Goal: Task Accomplishment & Management: Manage account settings

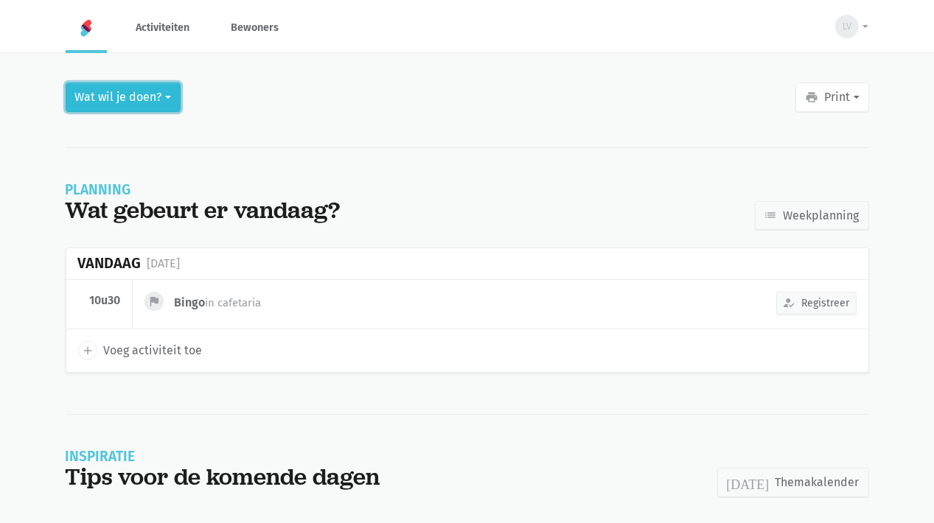
click at [150, 101] on button "Wat wil je doen?" at bounding box center [123, 97] width 115 height 29
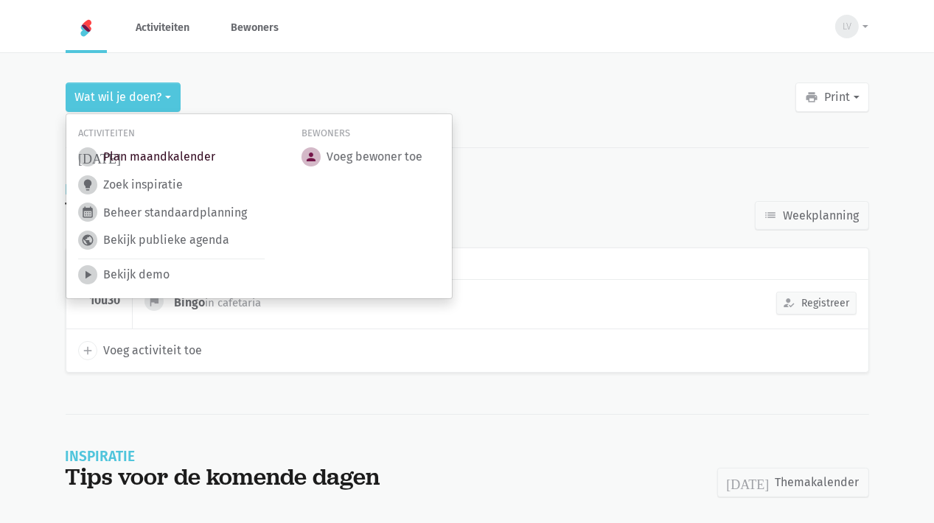
click at [197, 154] on link "today Plan maandkalender" at bounding box center [146, 156] width 137 height 19
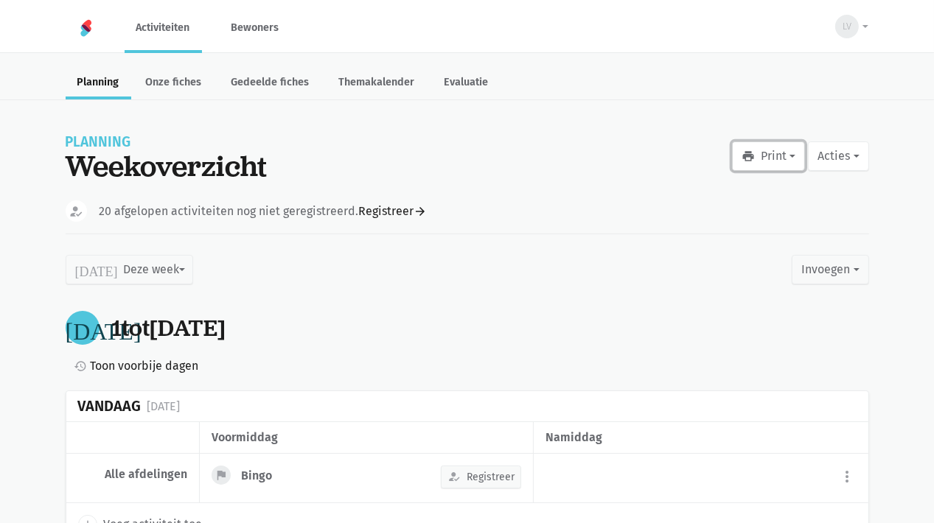
click at [774, 156] on button "print Print" at bounding box center [768, 155] width 73 height 29
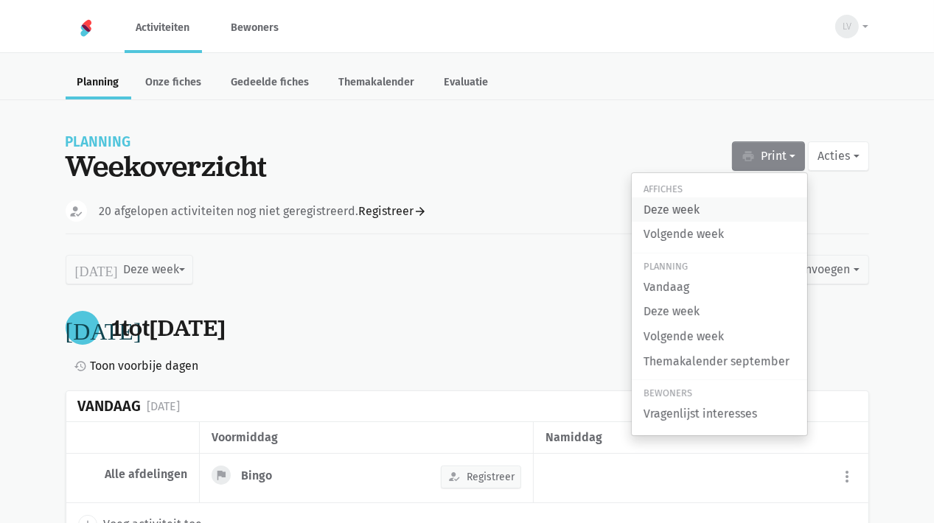
click at [673, 211] on link "Deze week" at bounding box center [718, 209] width 175 height 25
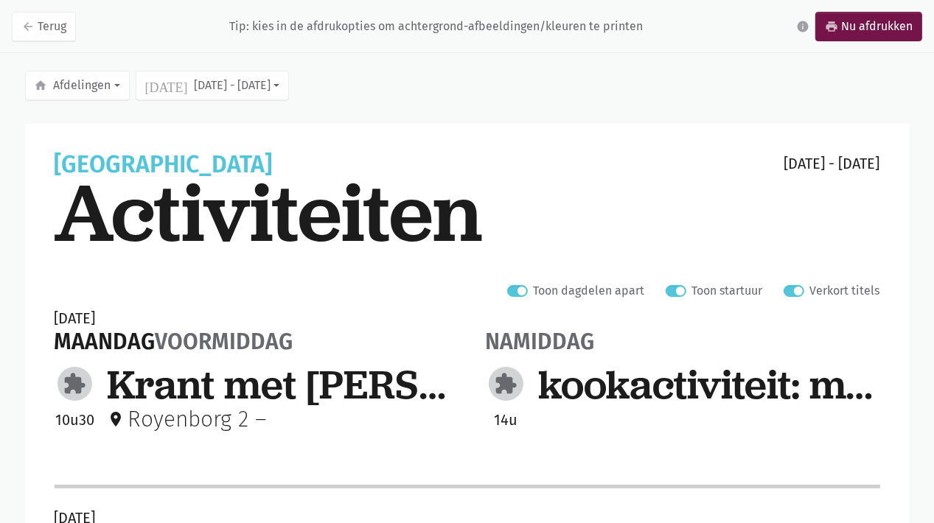
click at [810, 288] on label "Verkort titels" at bounding box center [845, 290] width 70 height 19
click at [790, 288] on input "Verkort titels" at bounding box center [789, 288] width 12 height 15
checkbox input "false"
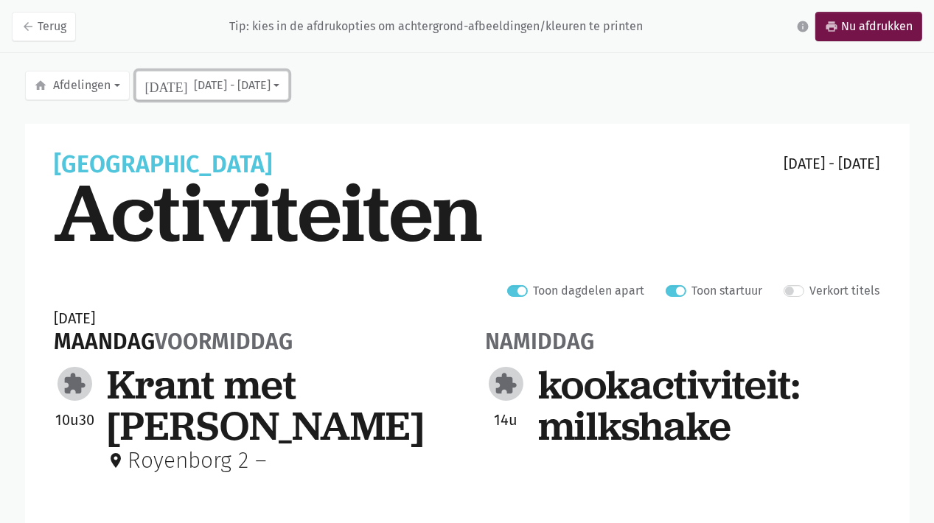
click at [198, 91] on button "today sep 1 - 7" at bounding box center [212, 85] width 153 height 29
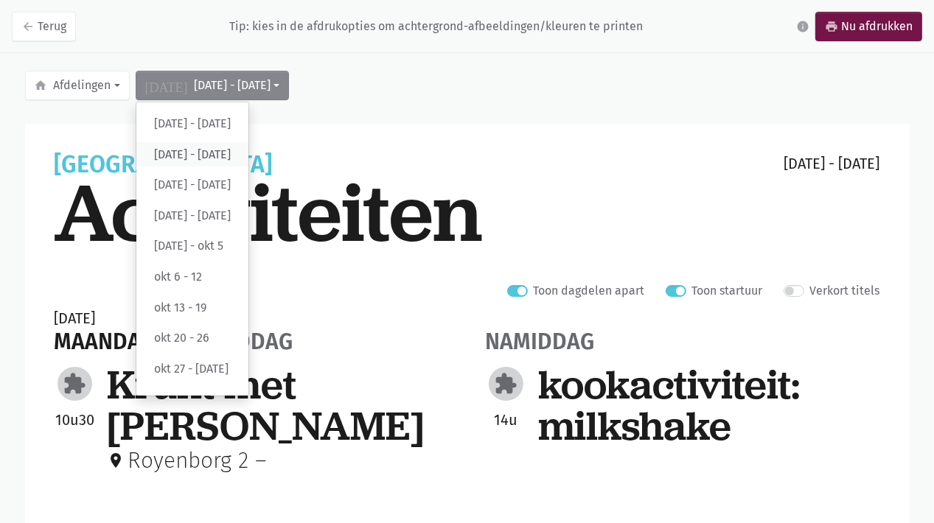
click at [189, 155] on label "[DATE] - [DATE]" at bounding box center [192, 154] width 112 height 25
click at [0, 0] on input "[DATE] - [DATE]" at bounding box center [0, 0] width 0 height 0
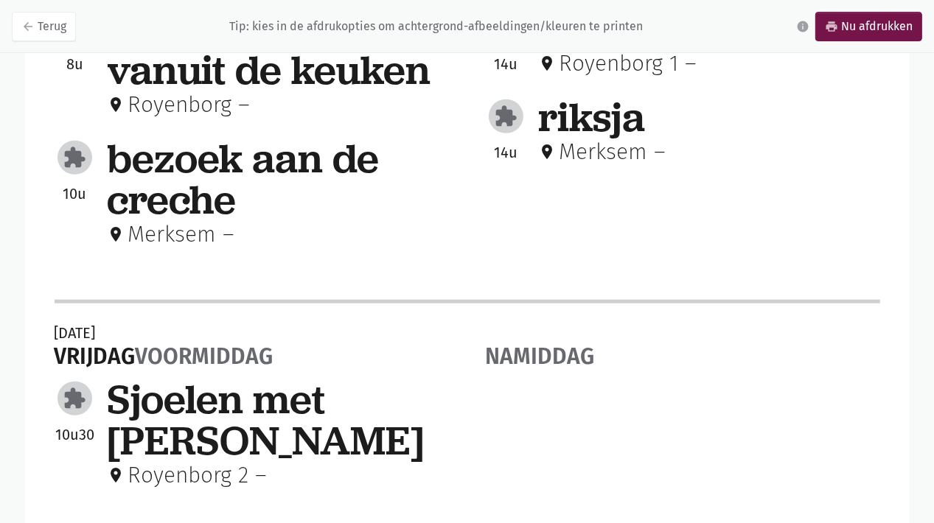
scroll to position [1209, 0]
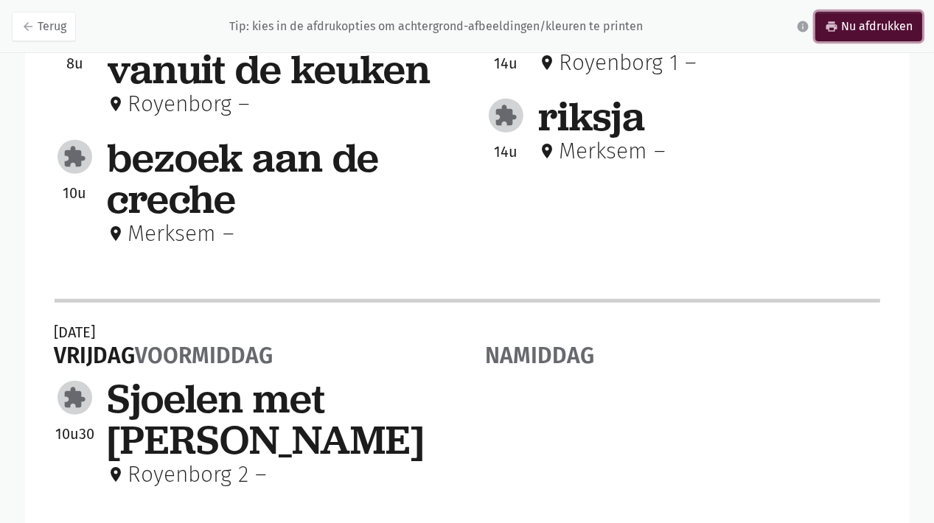
click at [857, 26] on link "print Nu afdrukken" at bounding box center [868, 26] width 107 height 29
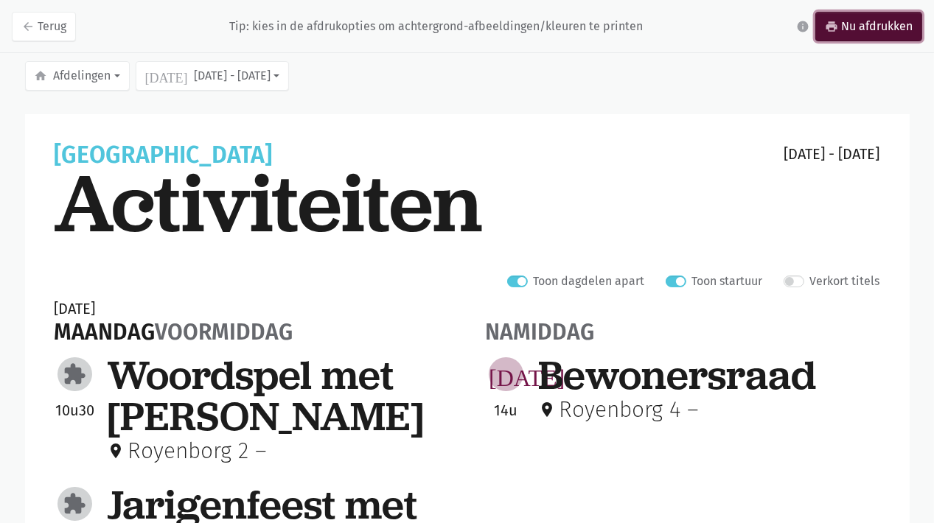
scroll to position [0, 0]
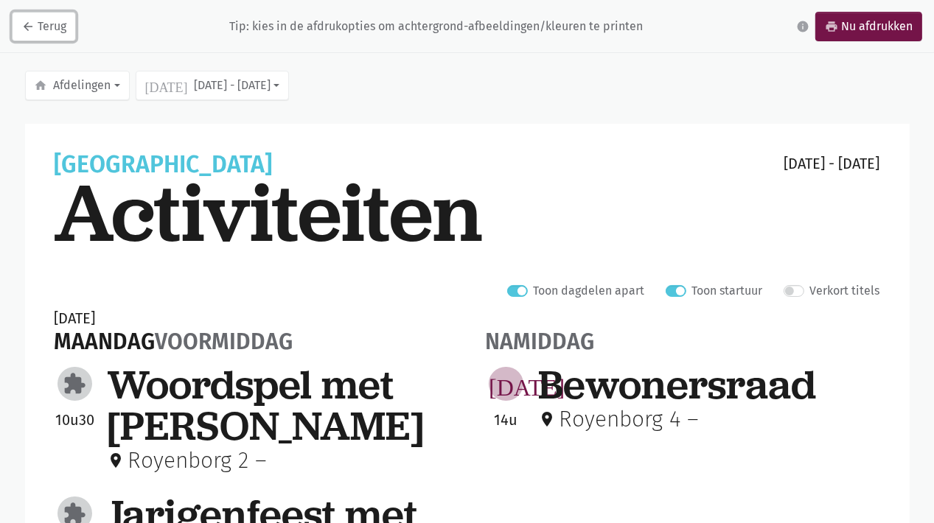
click at [52, 27] on link "arrow_back Terug" at bounding box center [44, 26] width 64 height 29
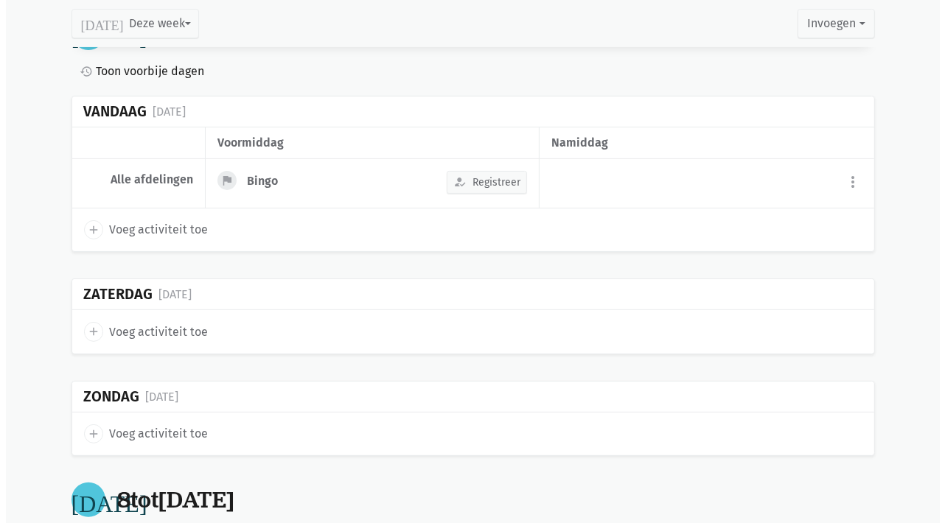
scroll to position [737, 0]
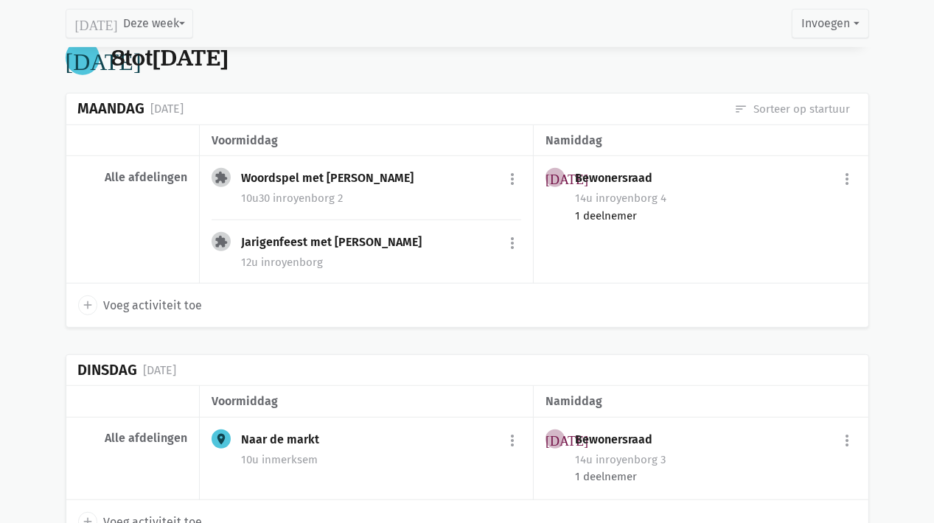
click at [610, 211] on div "1 deelnemer" at bounding box center [715, 216] width 281 height 16
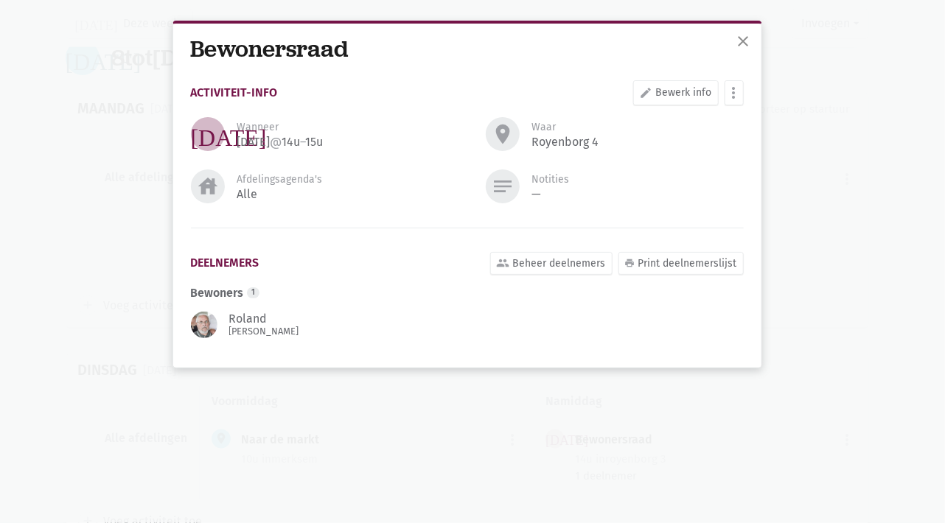
click at [244, 313] on div "Roland Vander linden" at bounding box center [272, 325] width 86 height 24
click at [672, 98] on link "edit Bewerk info" at bounding box center [675, 92] width 85 height 25
select select "14:00"
select select "15:00"
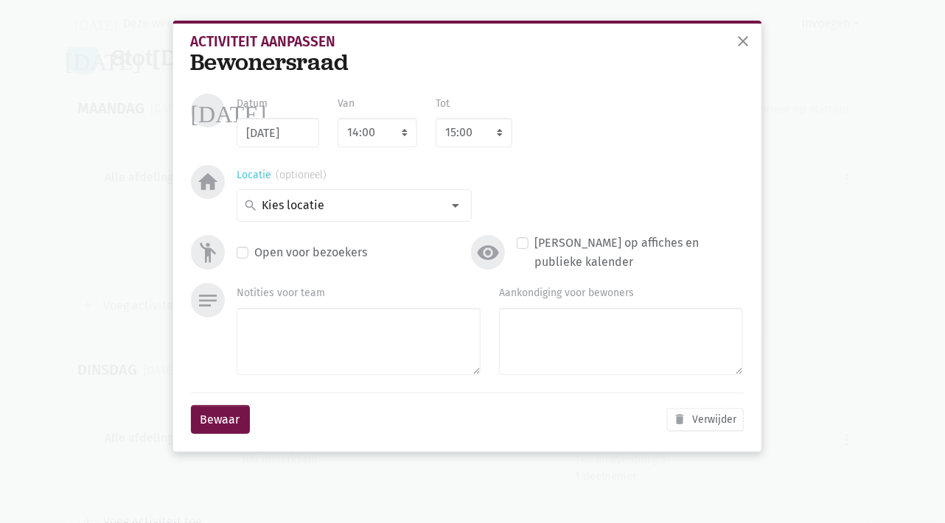
click at [407, 206] on input at bounding box center [350, 205] width 182 height 19
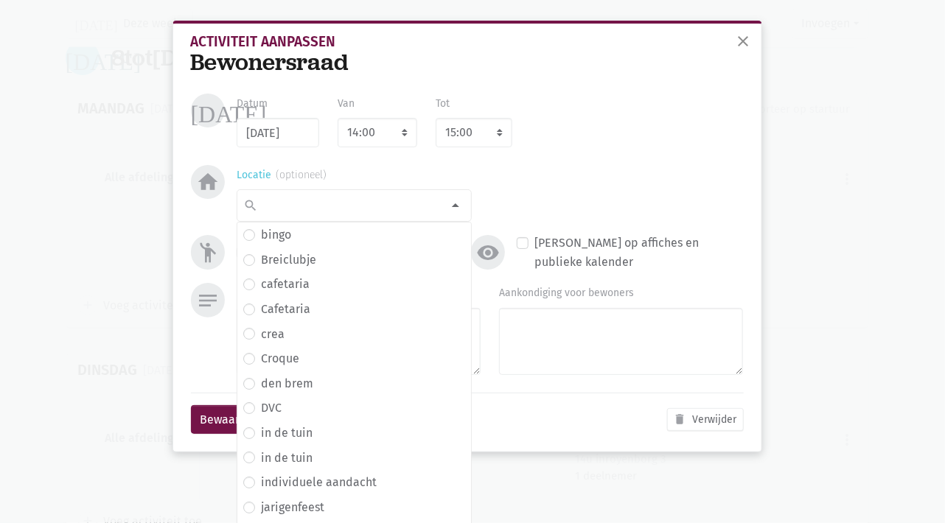
scroll to position [220, 0]
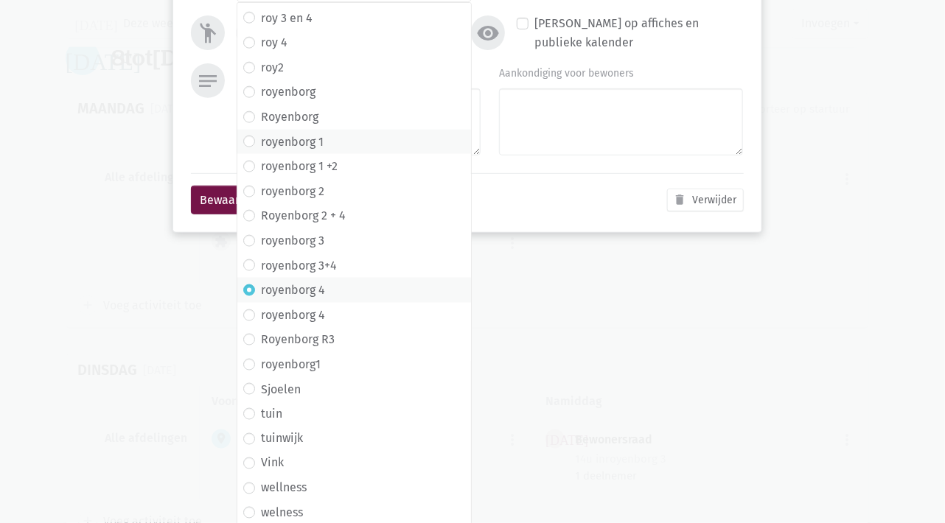
click at [293, 139] on label "royenborg 1" at bounding box center [292, 142] width 63 height 19
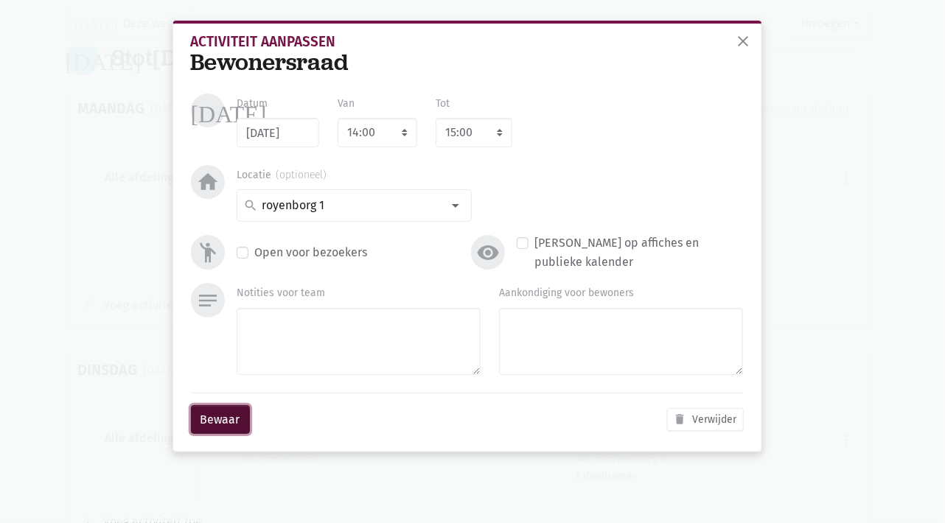
click at [209, 427] on button "Bewaar" at bounding box center [220, 419] width 59 height 29
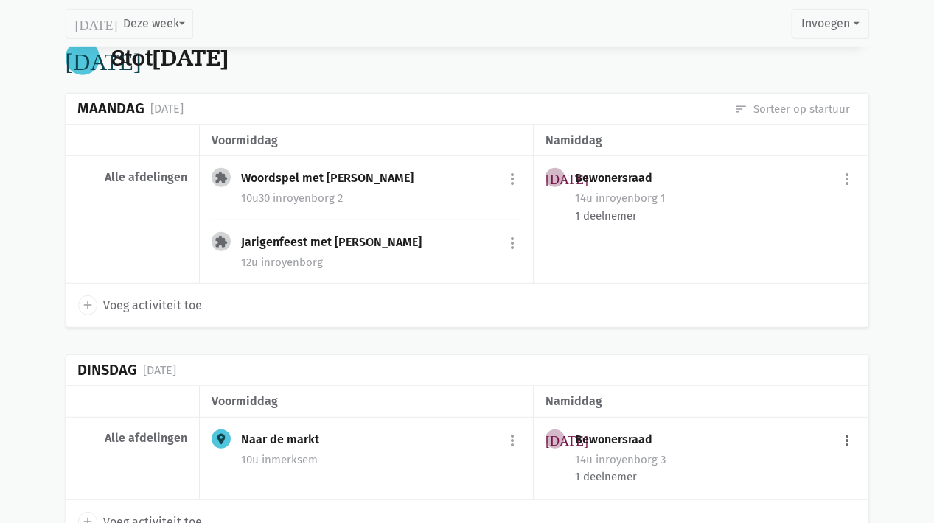
click at [846, 440] on button "more_vert" at bounding box center [848, 441] width 18 height 28
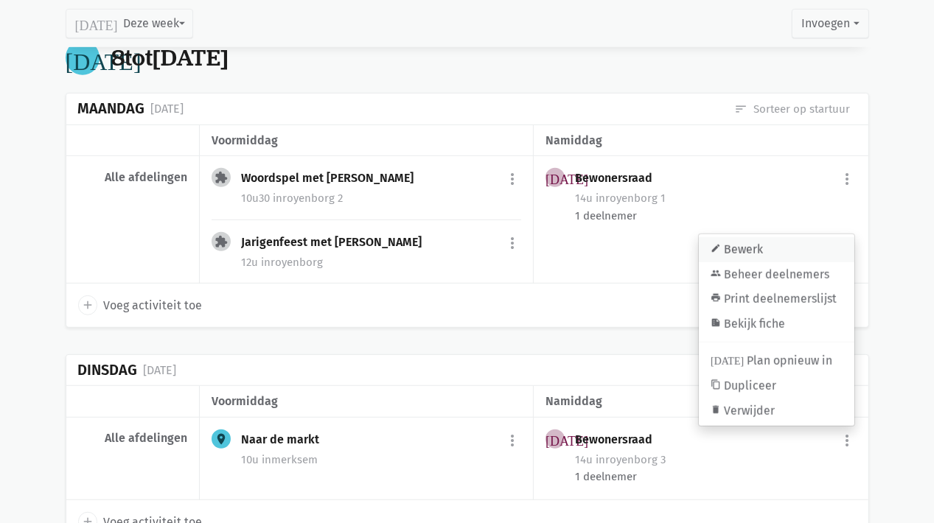
click at [725, 251] on link "edit Bewerk" at bounding box center [776, 249] width 155 height 25
select select "14:00"
select select "15:00"
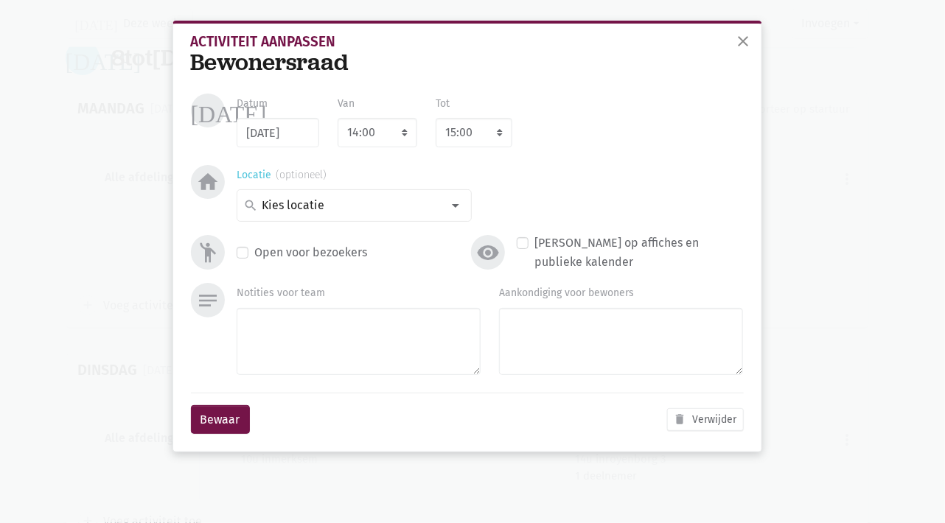
click at [451, 207] on div at bounding box center [455, 205] width 29 height 29
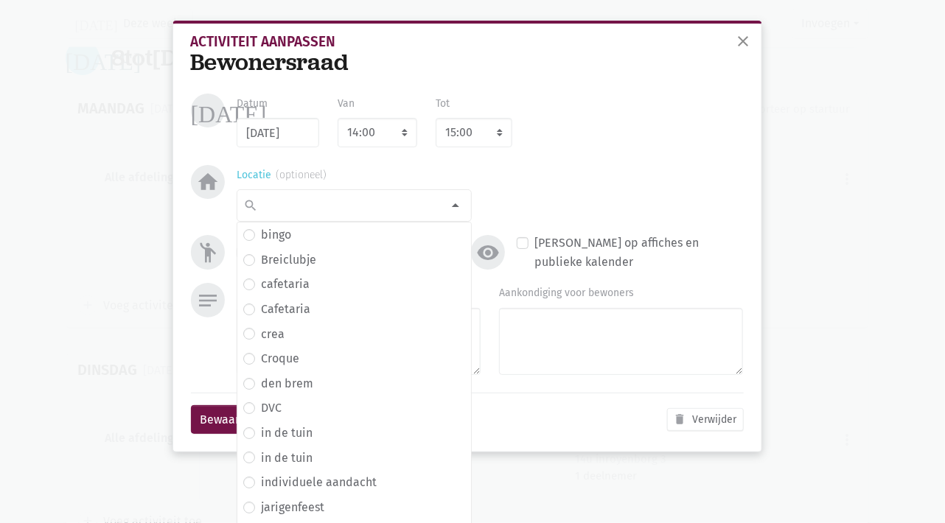
scroll to position [217, 0]
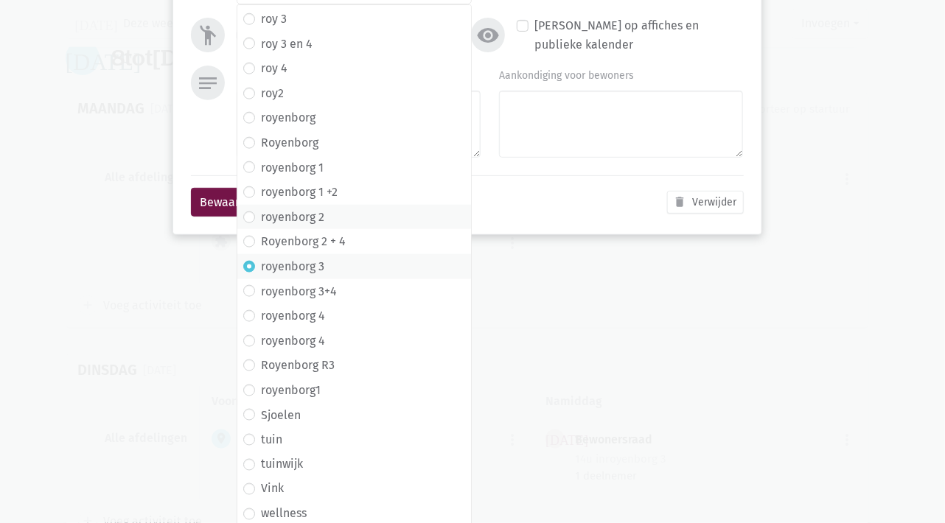
click at [301, 225] on label "royenborg 2" at bounding box center [292, 217] width 63 height 19
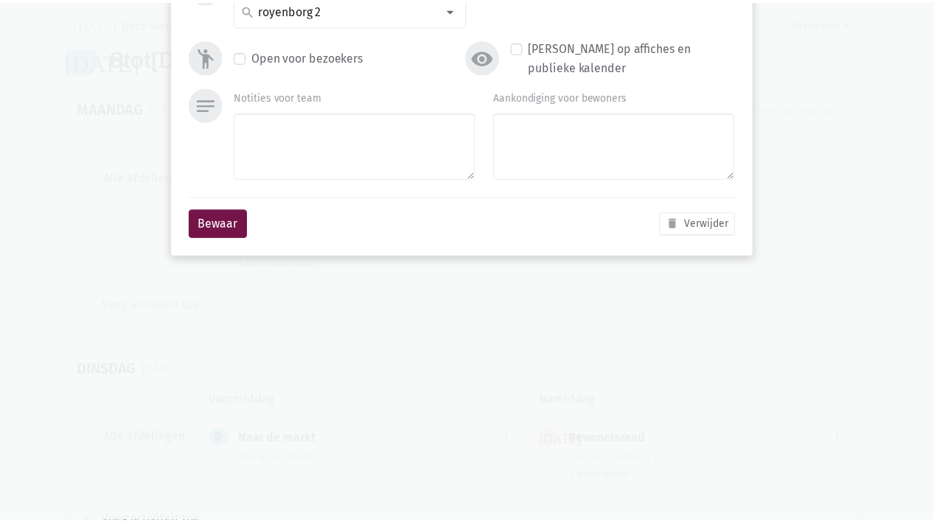
scroll to position [0, 0]
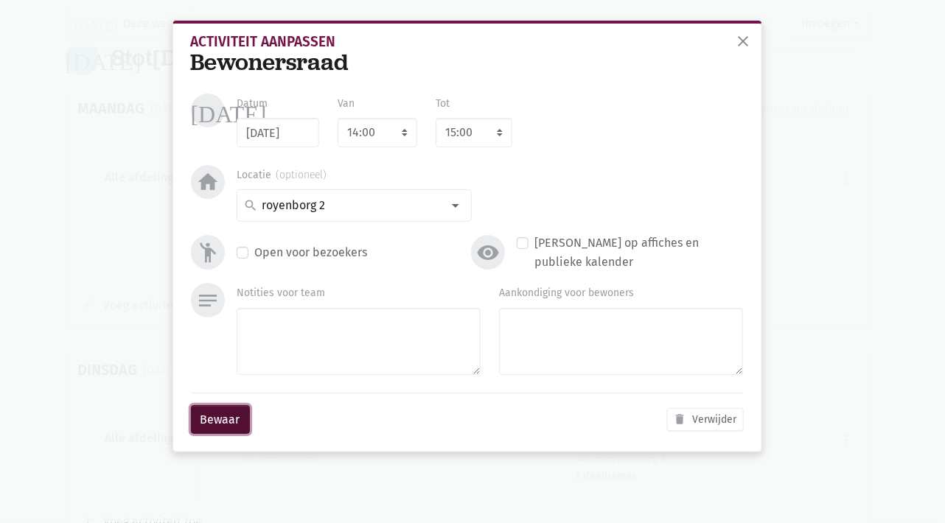
click at [212, 418] on button "Bewaar" at bounding box center [220, 419] width 59 height 29
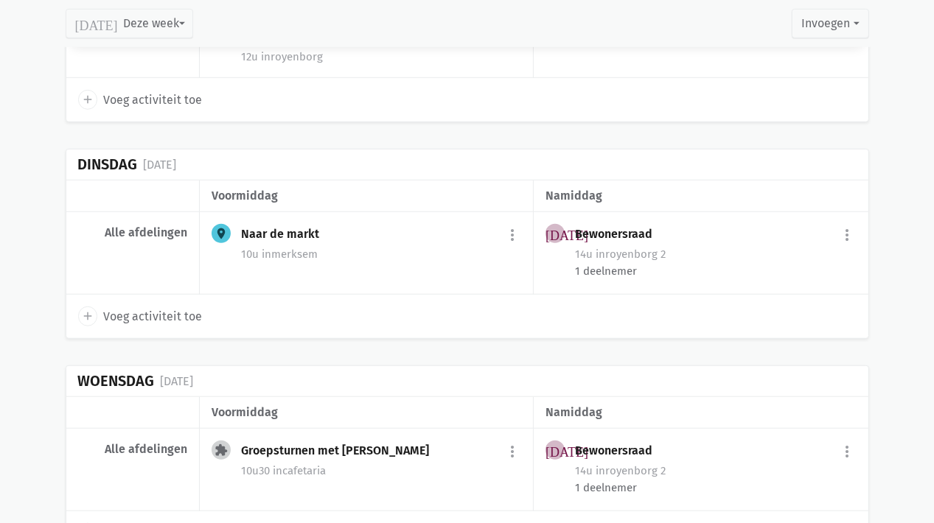
scroll to position [1032, 0]
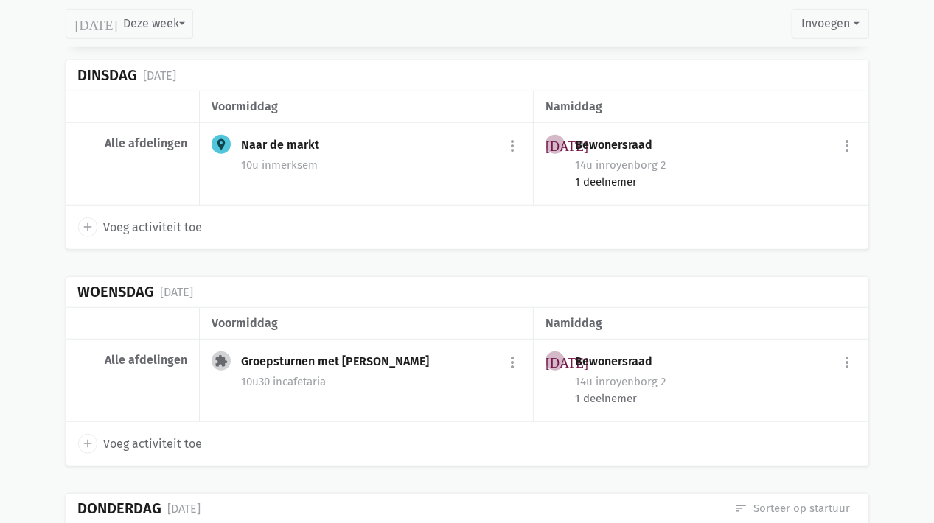
click at [592, 182] on div "1 deelnemer" at bounding box center [715, 182] width 281 height 16
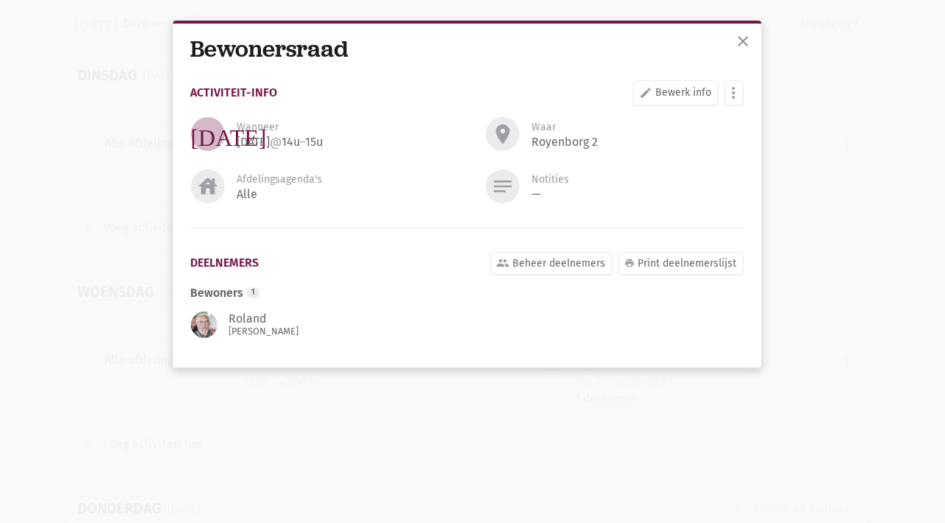
click at [256, 295] on span "1" at bounding box center [253, 293] width 13 height 12
click at [251, 318] on div "Roland Vander linden" at bounding box center [272, 325] width 86 height 24
click at [560, 263] on link "group Beheer deelnemers" at bounding box center [551, 263] width 122 height 23
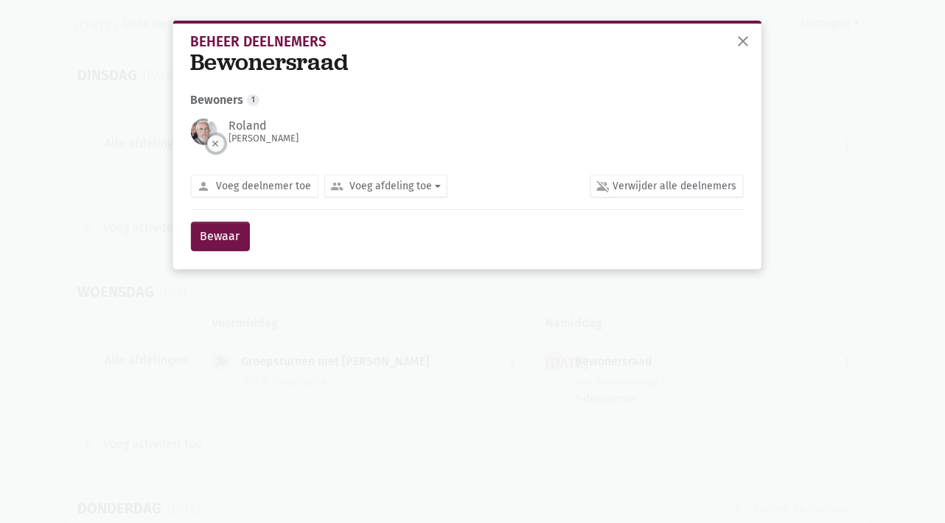
click at [211, 146] on button "clear" at bounding box center [216, 144] width 18 height 18
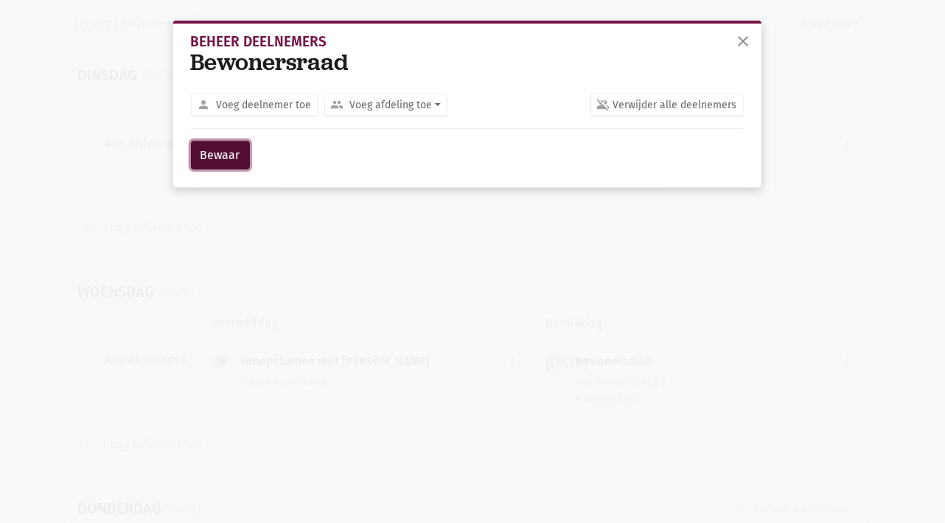
click at [229, 163] on button "Bewaar" at bounding box center [220, 155] width 59 height 29
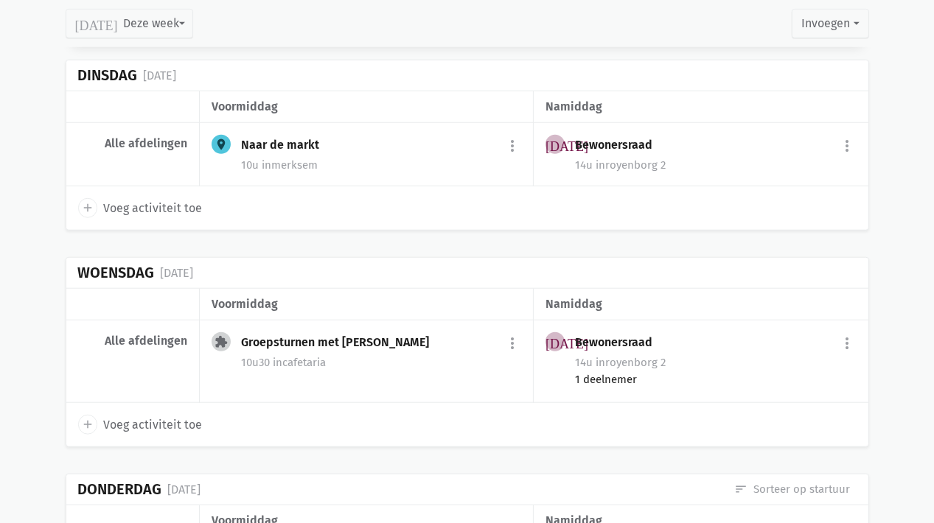
click at [623, 374] on div "1 deelnemer" at bounding box center [715, 379] width 281 height 16
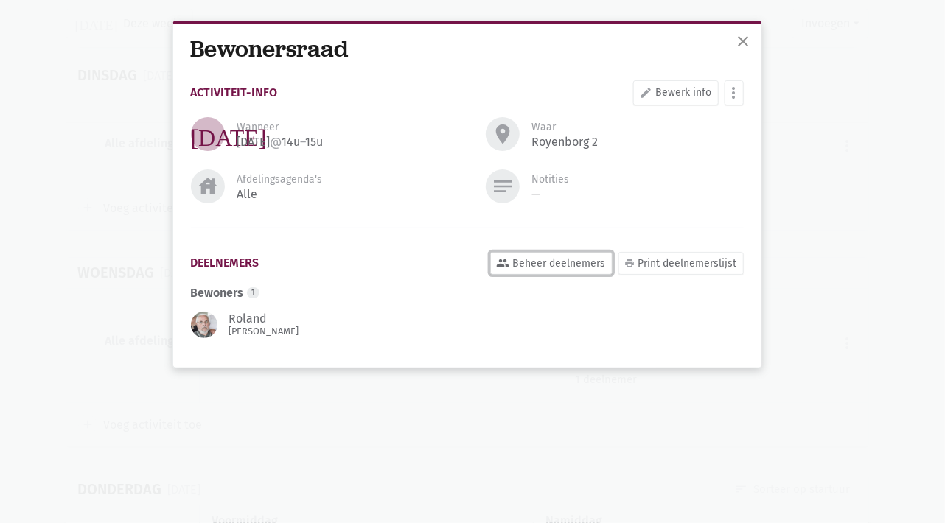
click at [561, 259] on link "group Beheer deelnemers" at bounding box center [551, 263] width 122 height 23
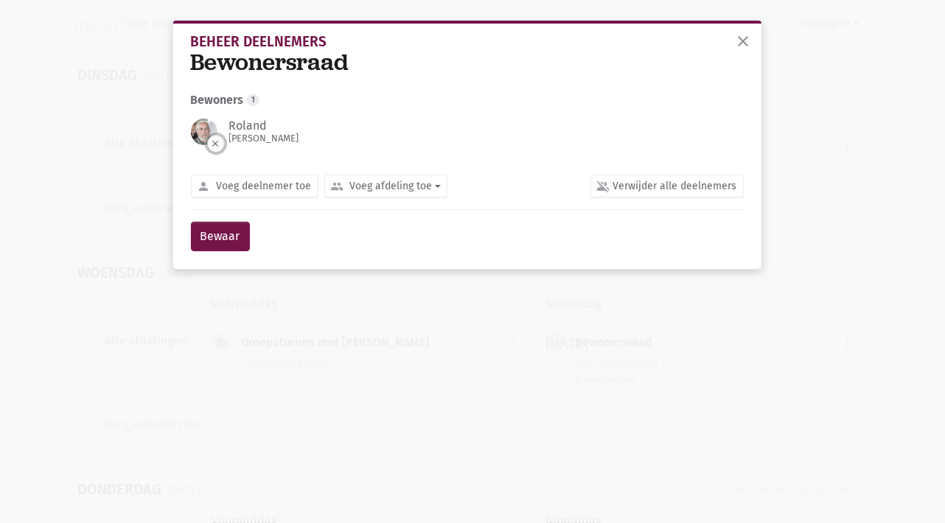
click at [212, 147] on button "clear" at bounding box center [216, 144] width 18 height 18
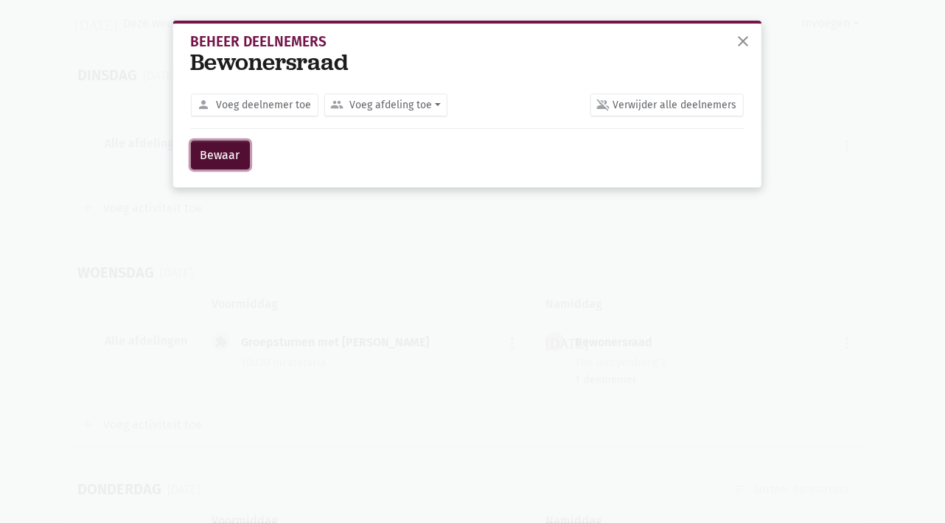
click at [219, 160] on button "Bewaar" at bounding box center [220, 155] width 59 height 29
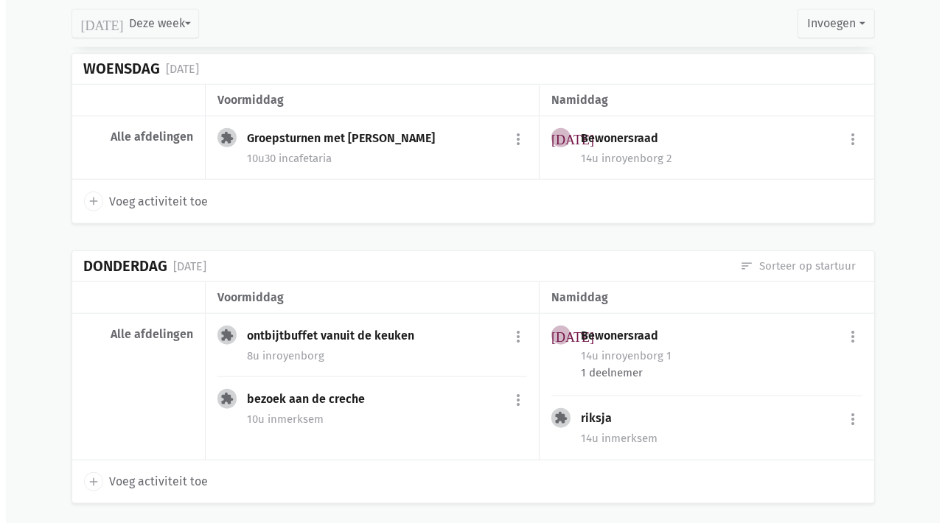
scroll to position [1326, 0]
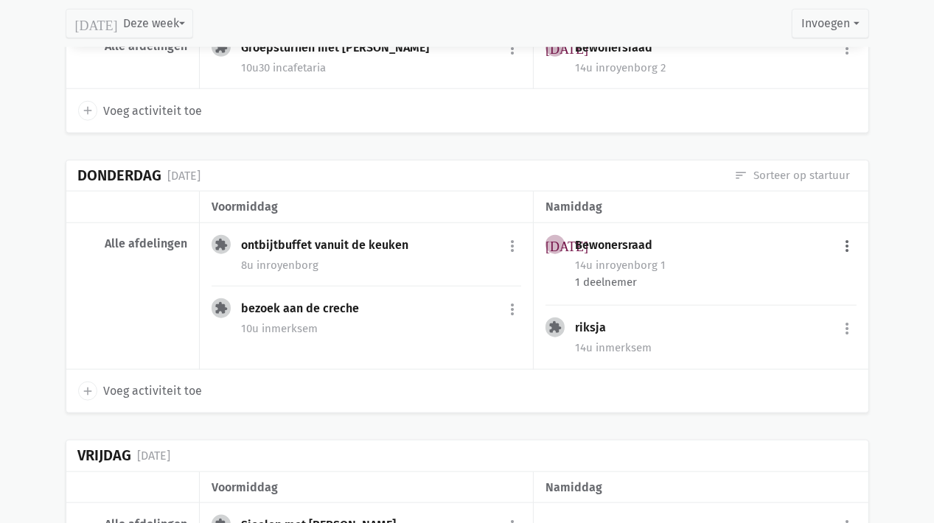
click at [844, 242] on button "more_vert" at bounding box center [848, 246] width 18 height 28
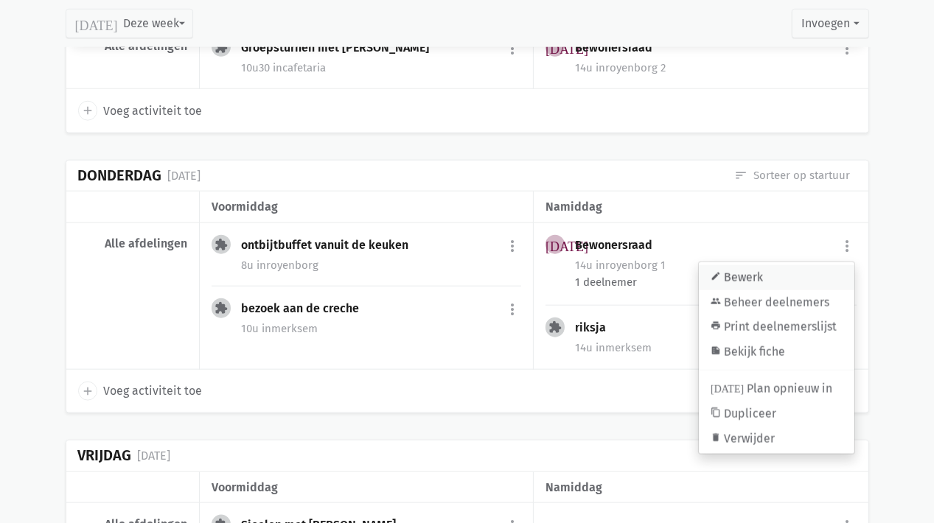
click at [755, 270] on link "edit Bewerk" at bounding box center [776, 277] width 155 height 25
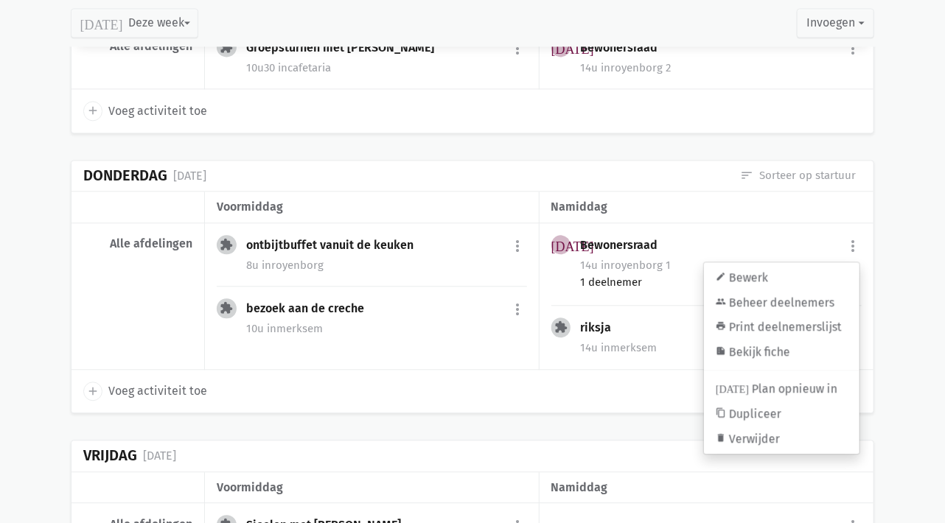
select select "14:00"
select select "15:00"
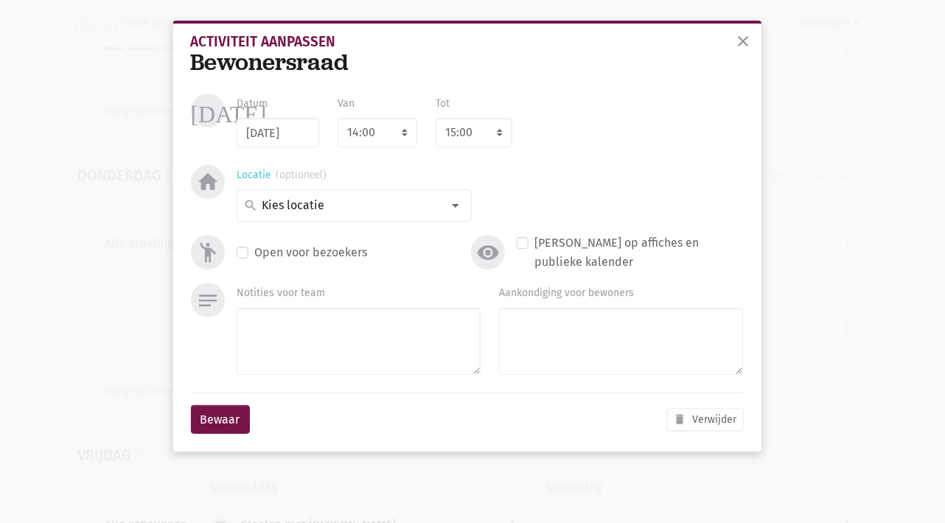
click at [450, 211] on div at bounding box center [455, 205] width 29 height 29
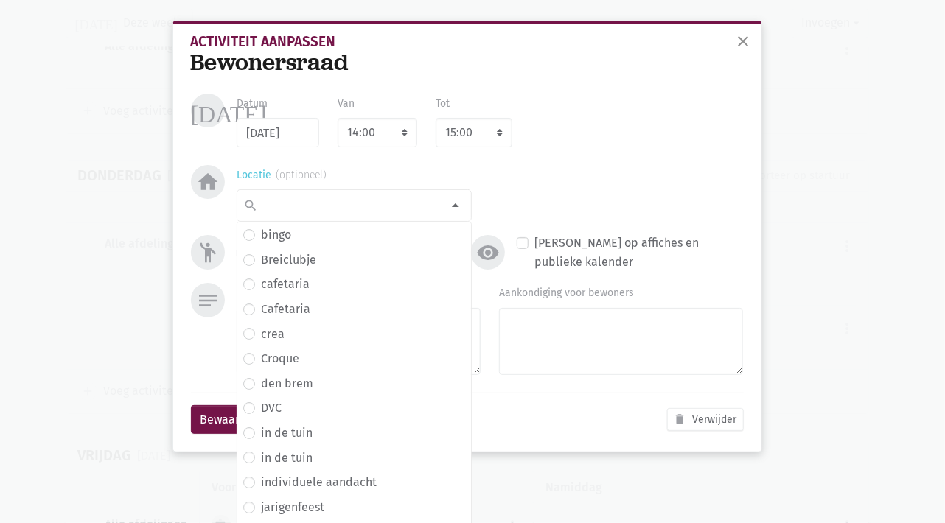
scroll to position [214, 0]
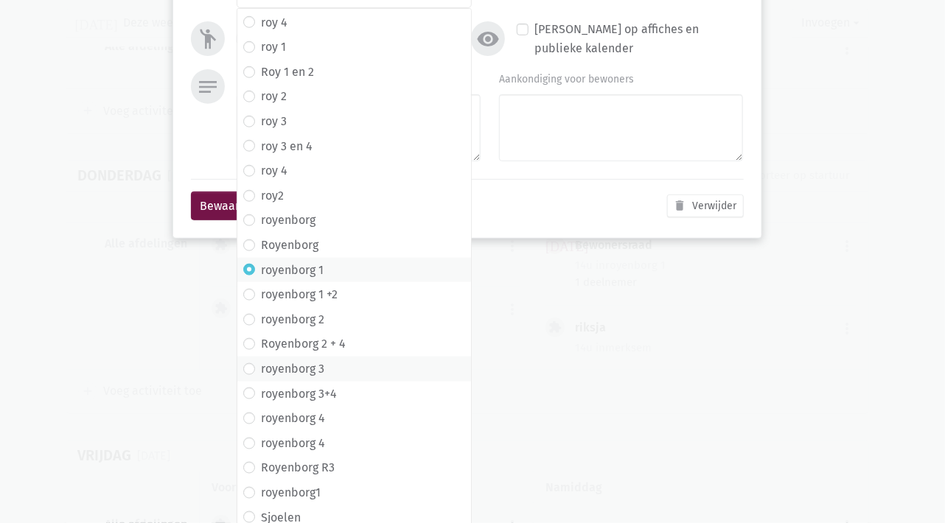
click at [296, 369] on label "royenborg 3" at bounding box center [292, 369] width 63 height 19
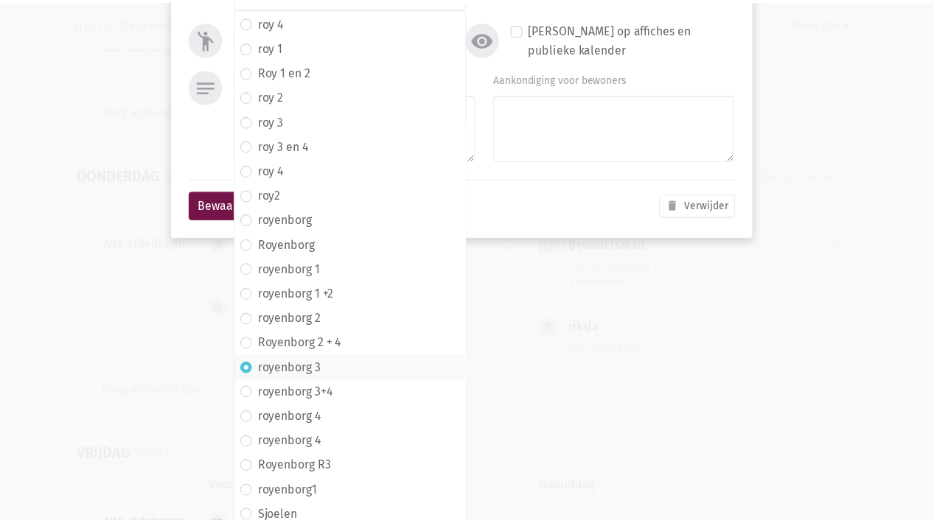
scroll to position [0, 0]
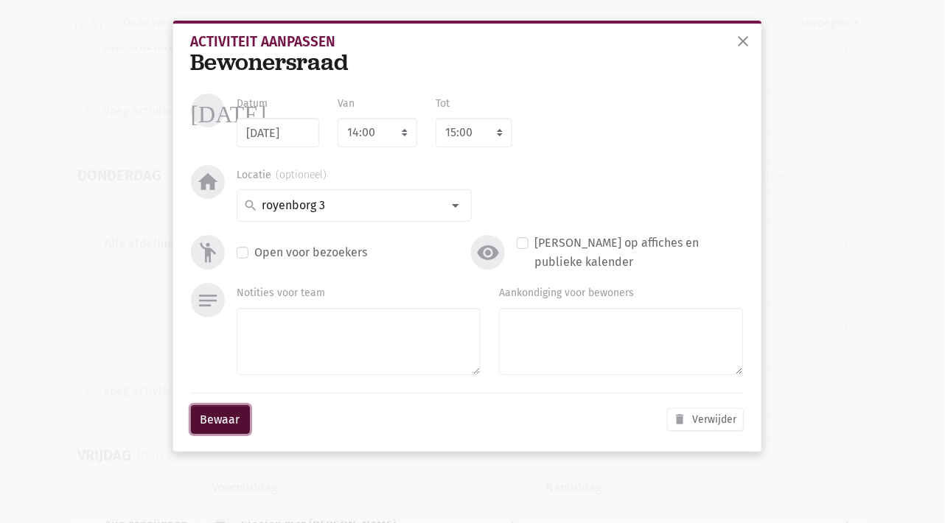
click at [220, 420] on button "Bewaar" at bounding box center [220, 419] width 59 height 29
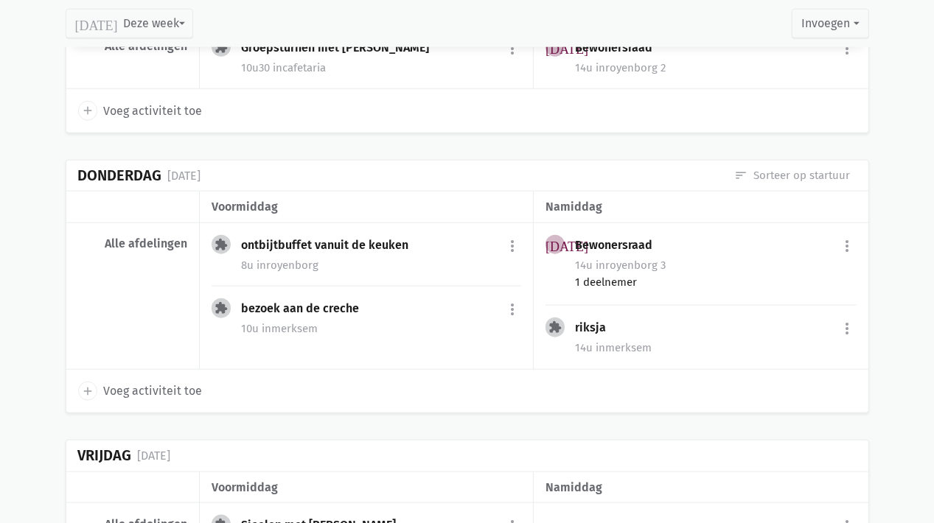
click at [597, 275] on div "1 deelnemer" at bounding box center [715, 282] width 281 height 16
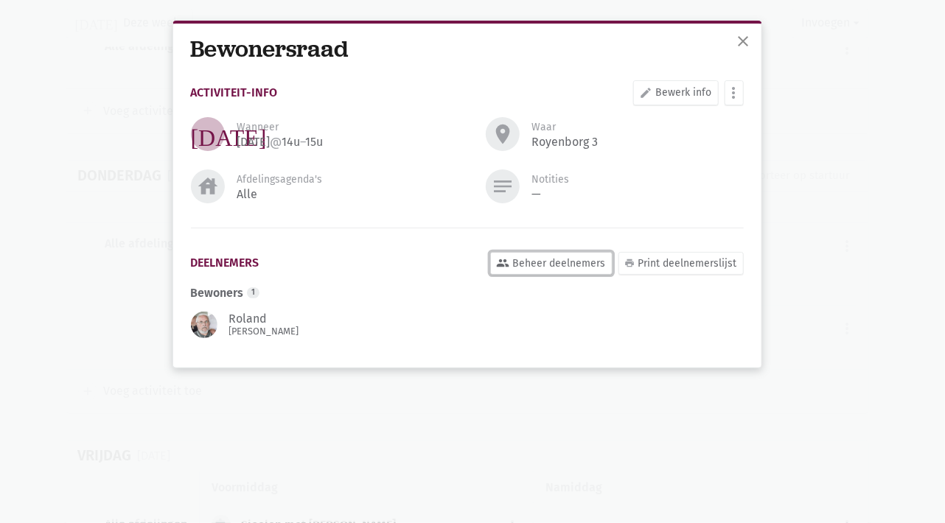
click at [556, 258] on link "group Beheer deelnemers" at bounding box center [551, 263] width 122 height 23
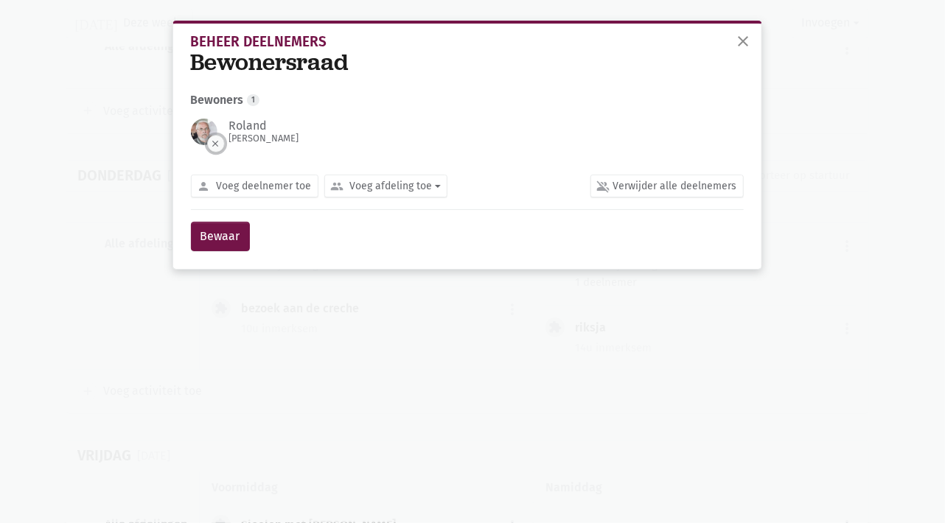
click at [219, 142] on button "clear" at bounding box center [216, 144] width 18 height 18
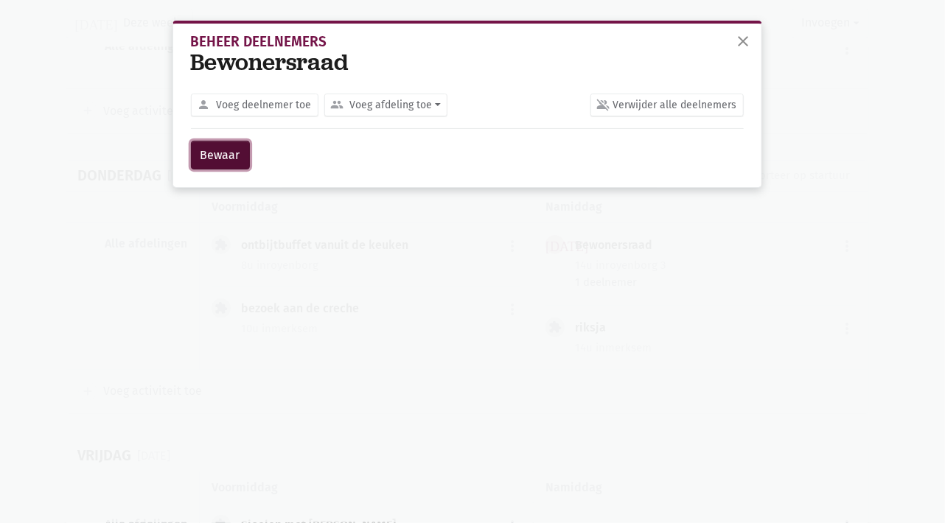
click at [220, 154] on button "Bewaar" at bounding box center [220, 155] width 59 height 29
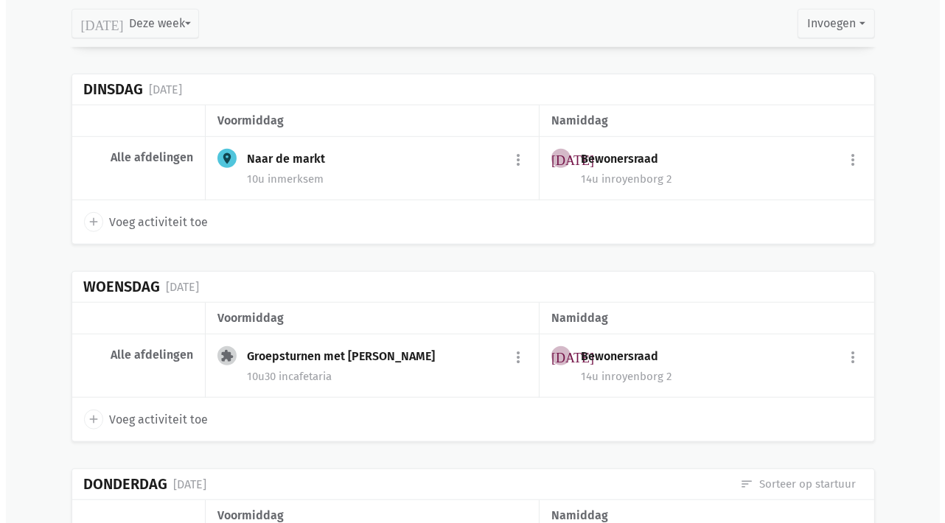
scroll to position [1105, 0]
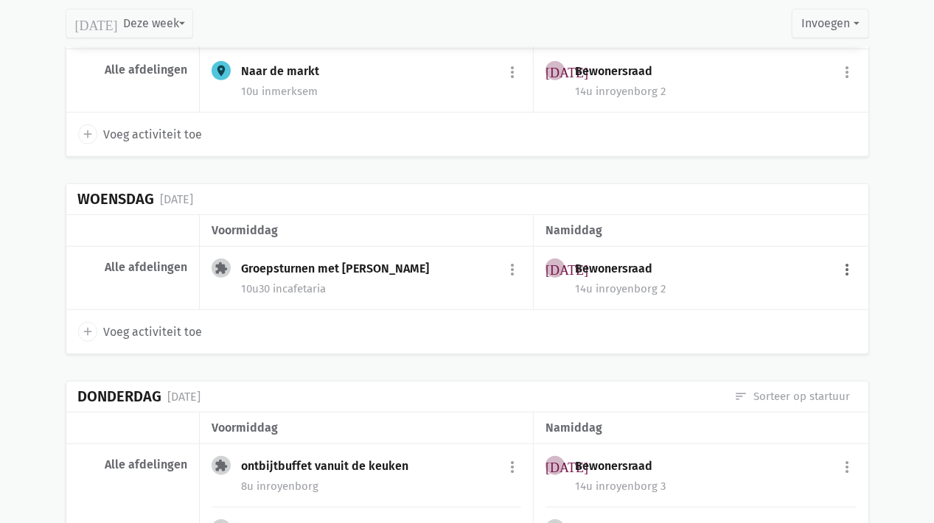
click at [844, 270] on button "more_vert" at bounding box center [848, 270] width 18 height 28
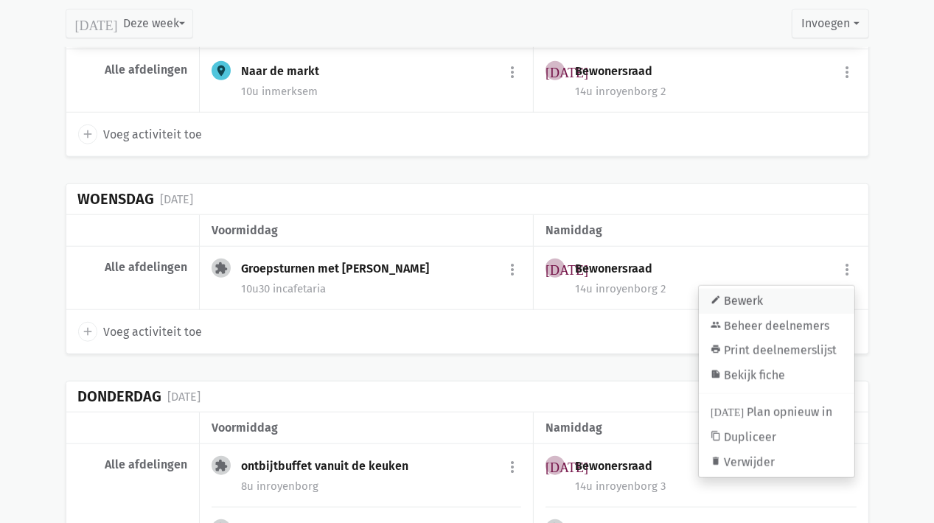
click at [741, 298] on link "edit Bewerk" at bounding box center [776, 301] width 155 height 25
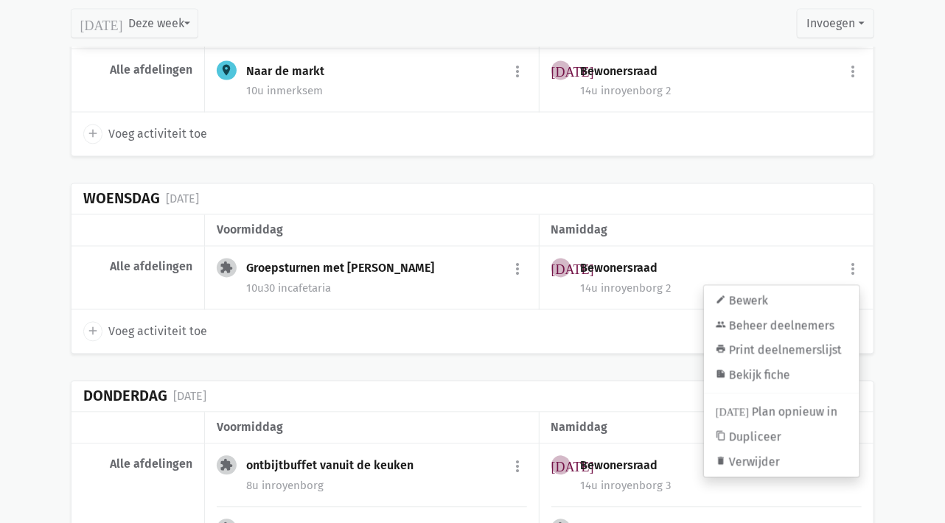
select select "14:00"
select select "15:00"
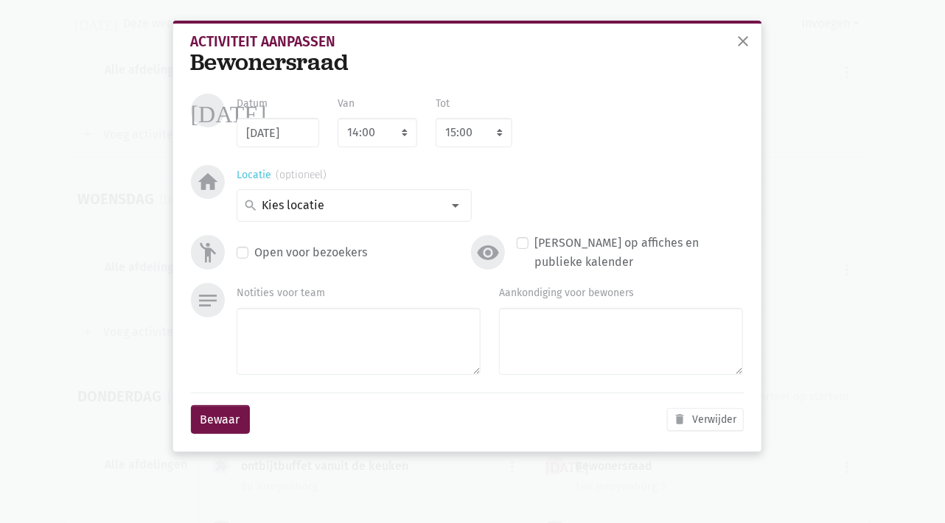
click at [459, 208] on div at bounding box center [455, 205] width 29 height 29
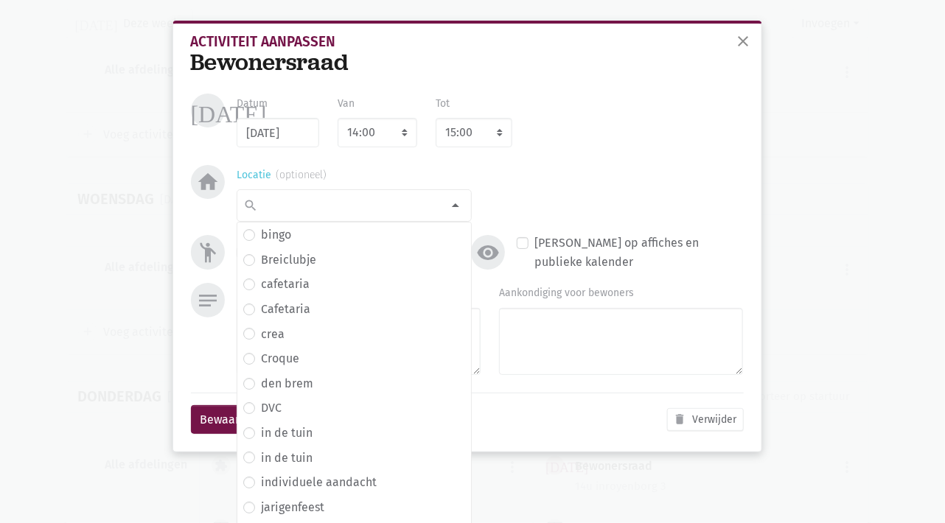
scroll to position [217, 0]
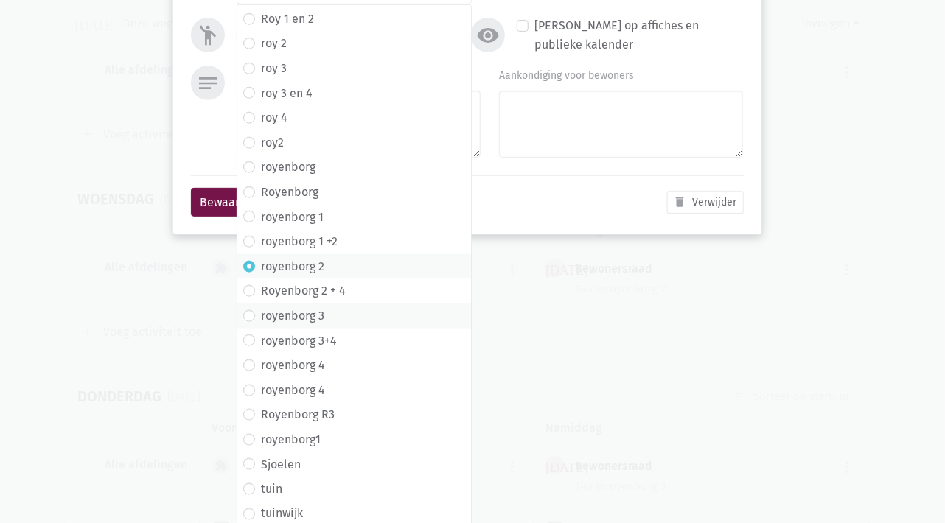
click at [284, 321] on label "royenborg 3" at bounding box center [292, 316] width 63 height 19
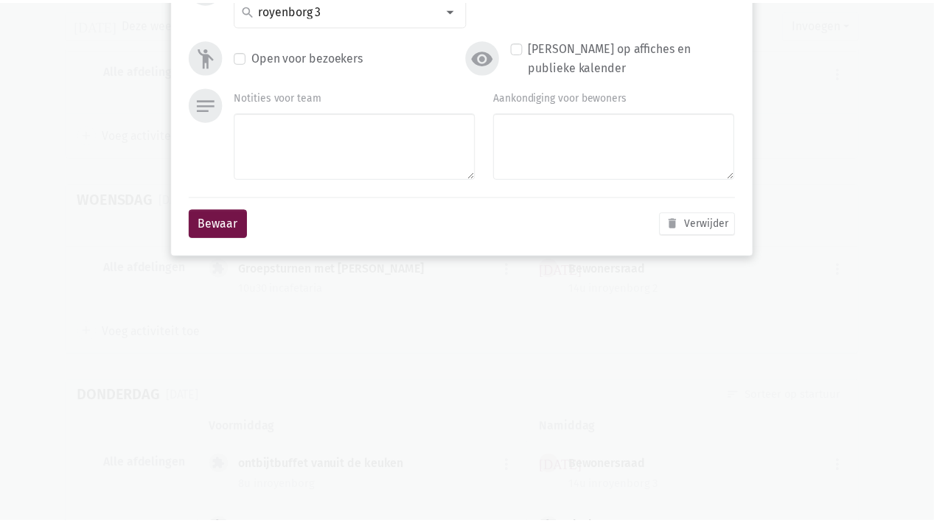
scroll to position [0, 0]
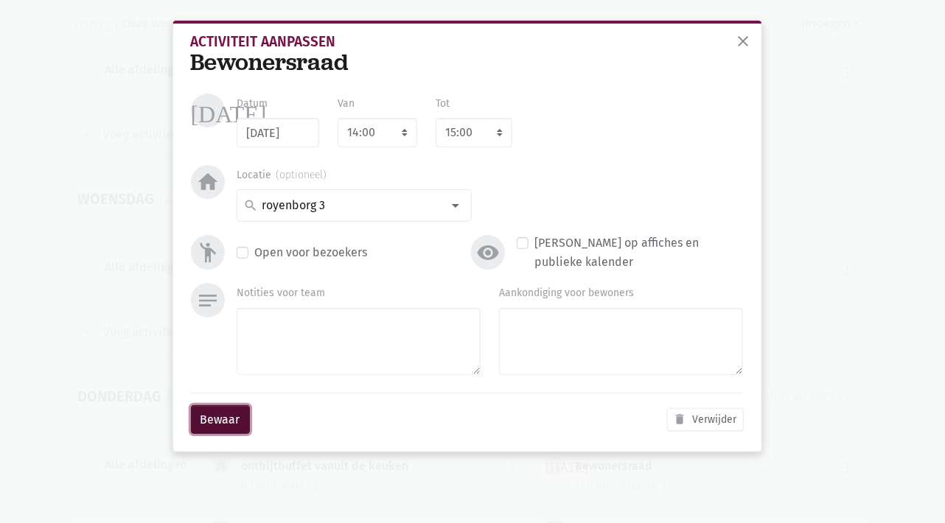
click at [230, 423] on button "Bewaar" at bounding box center [220, 419] width 59 height 29
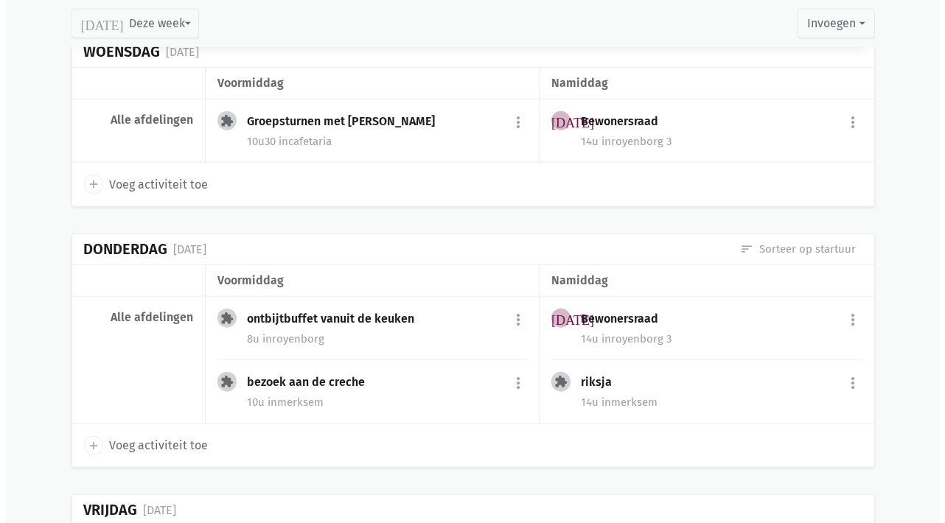
scroll to position [1326, 0]
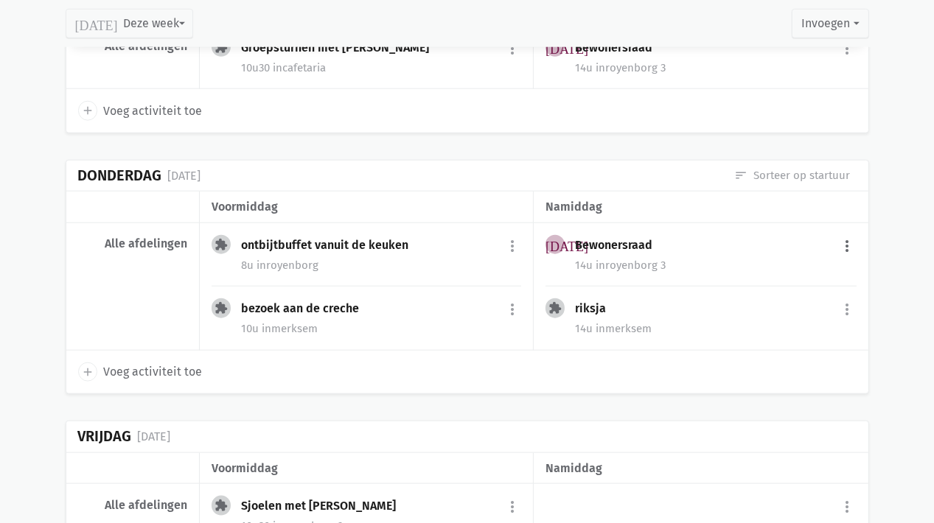
click at [843, 246] on button "more_vert" at bounding box center [848, 246] width 18 height 28
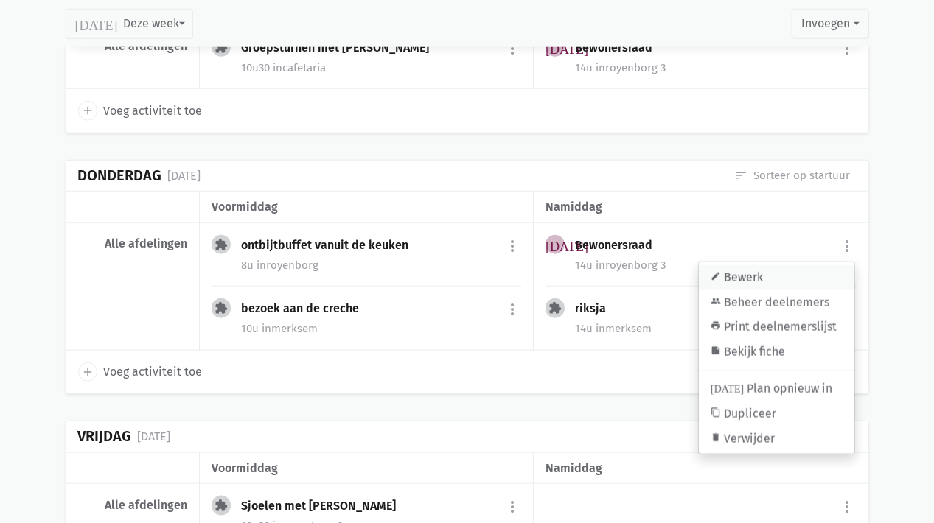
click at [729, 274] on link "edit Bewerk" at bounding box center [776, 277] width 155 height 25
select select "14:00"
select select "15:00"
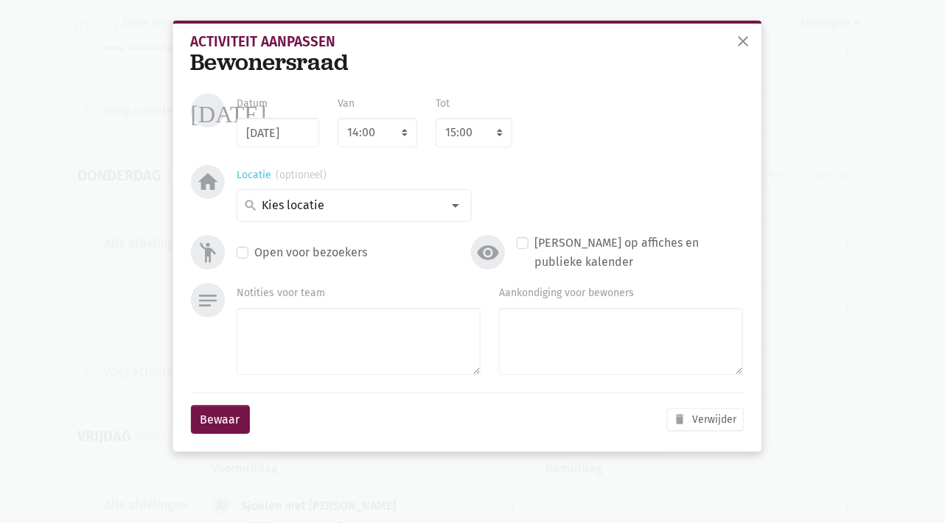
click at [461, 207] on div at bounding box center [455, 205] width 29 height 29
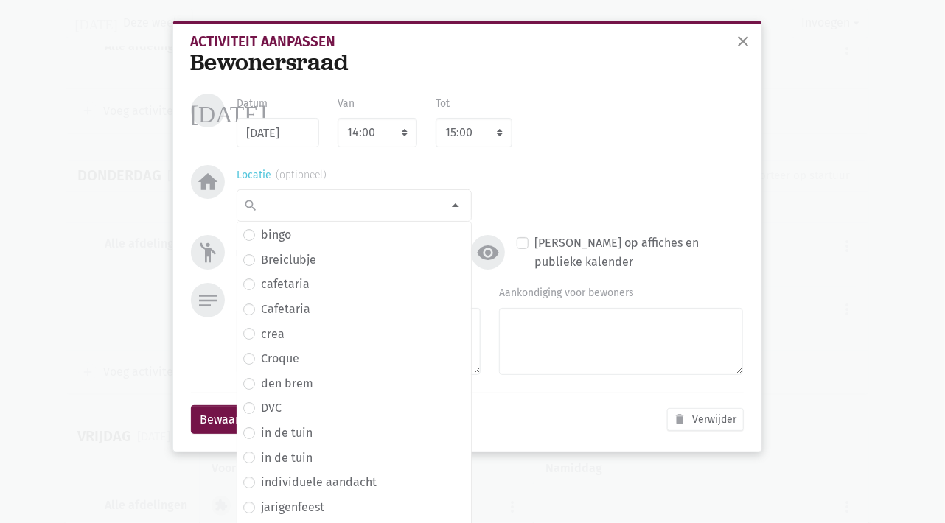
scroll to position [217, 0]
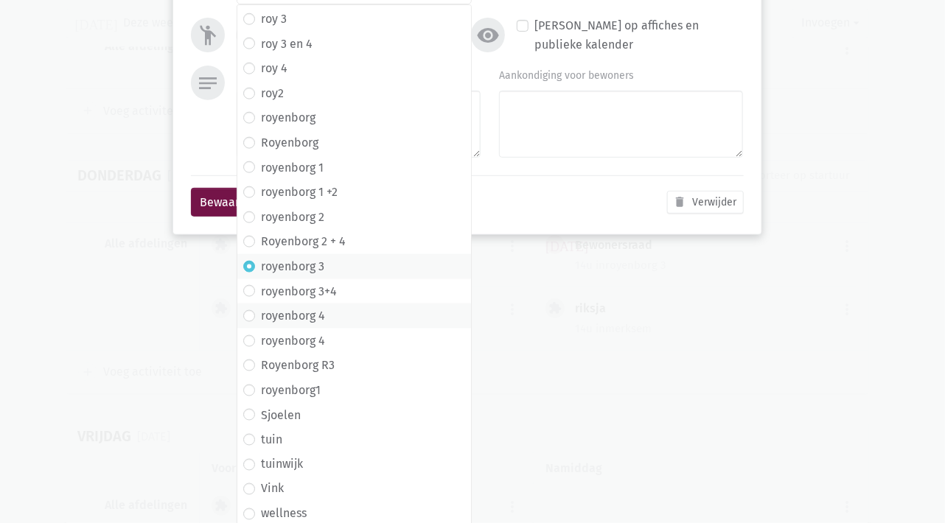
click at [305, 319] on label "royenborg 4" at bounding box center [293, 316] width 64 height 19
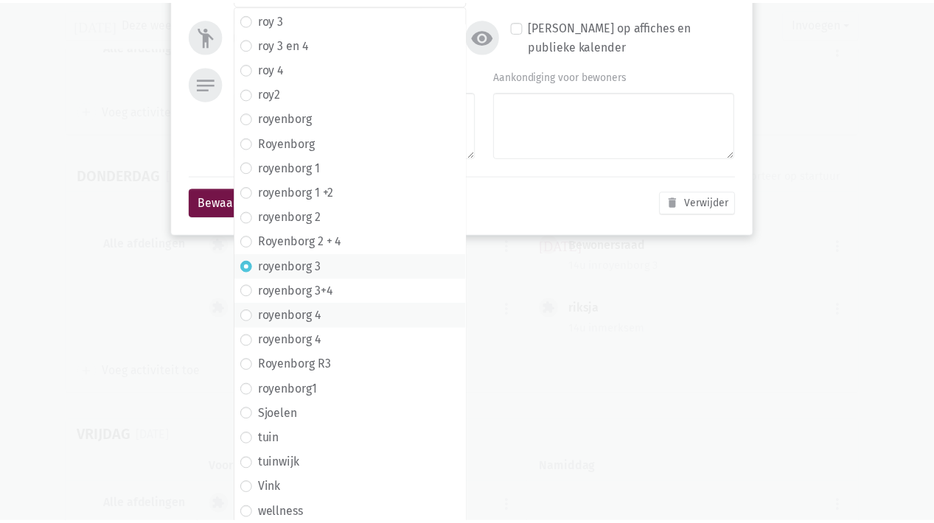
scroll to position [0, 0]
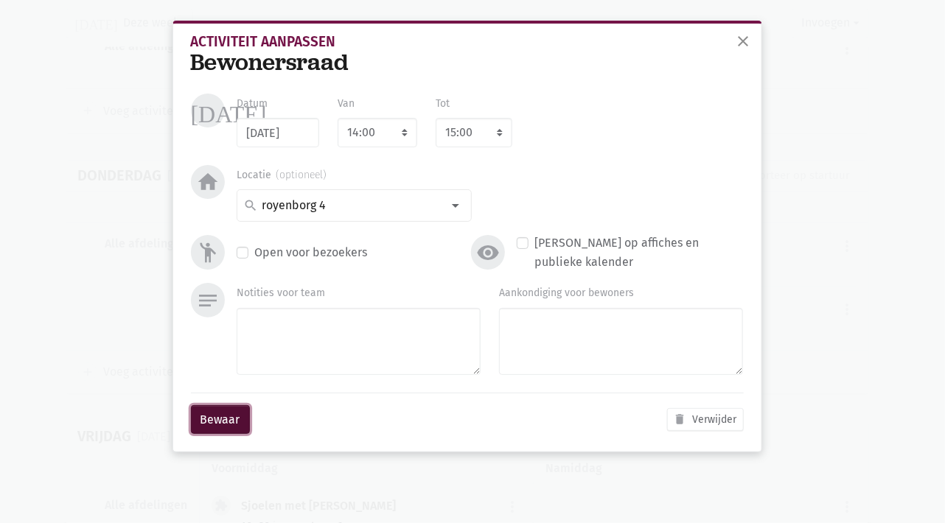
click at [221, 418] on button "Bewaar" at bounding box center [220, 419] width 59 height 29
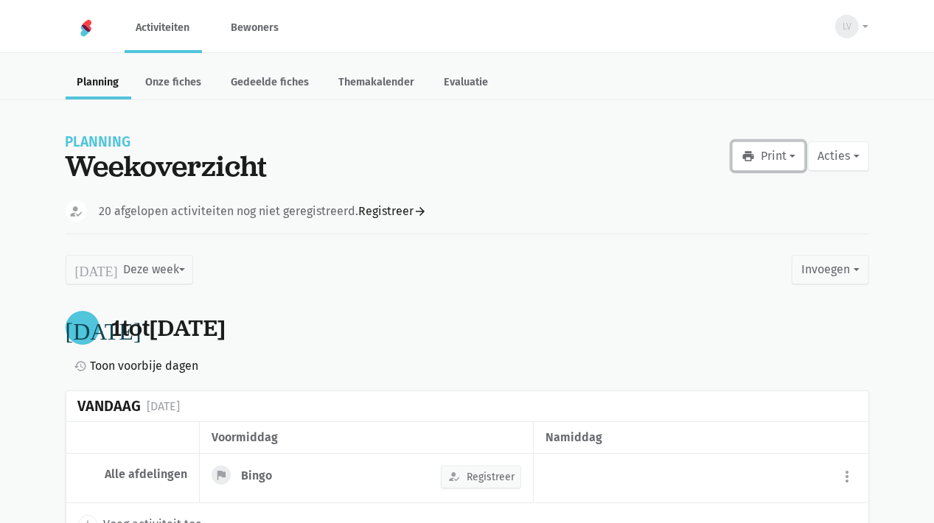
click at [780, 161] on button "print Print" at bounding box center [768, 155] width 73 height 29
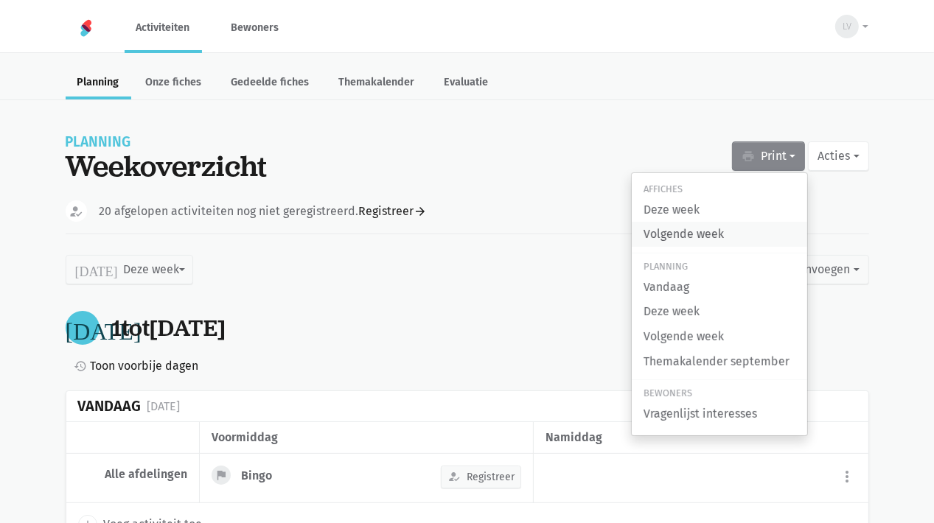
click at [662, 237] on link "Volgende week" at bounding box center [718, 234] width 175 height 25
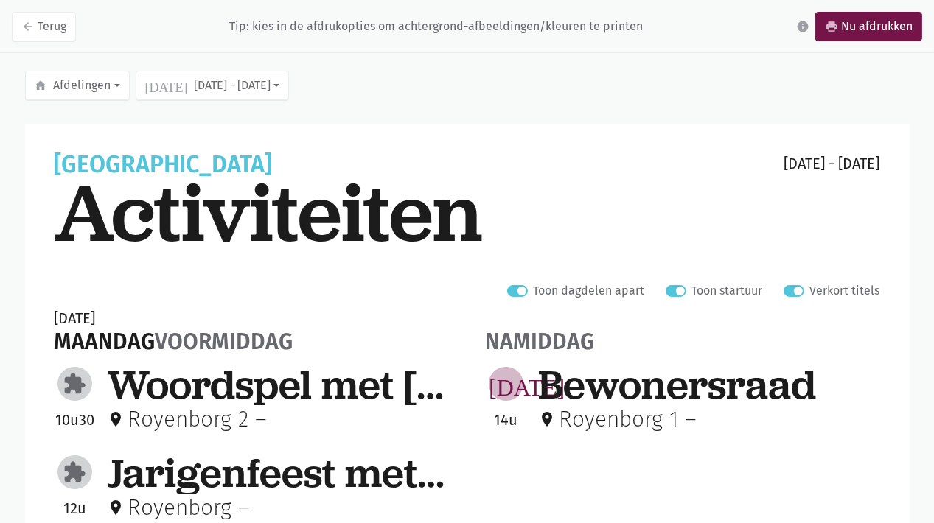
click at [810, 290] on label "Verkort titels" at bounding box center [845, 290] width 70 height 19
click at [795, 290] on input "Verkort titels" at bounding box center [789, 288] width 12 height 15
checkbox input "false"
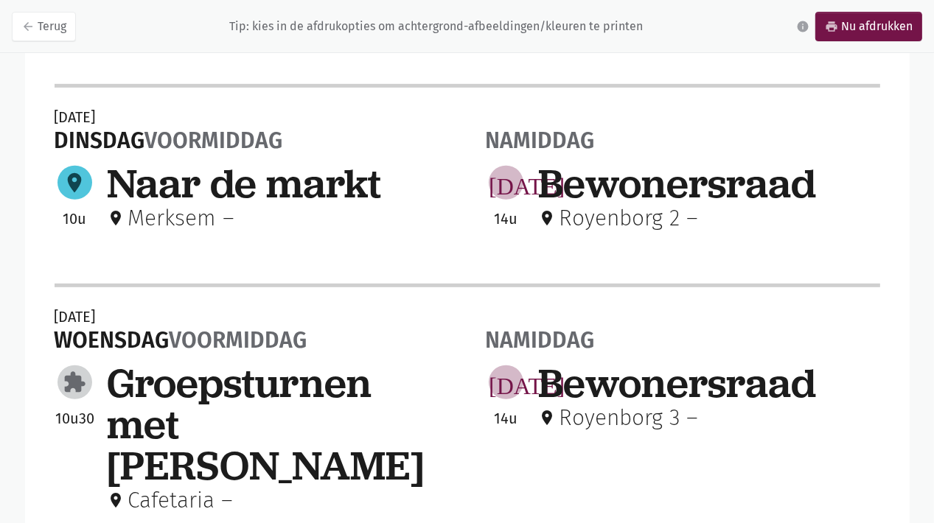
scroll to position [663, 0]
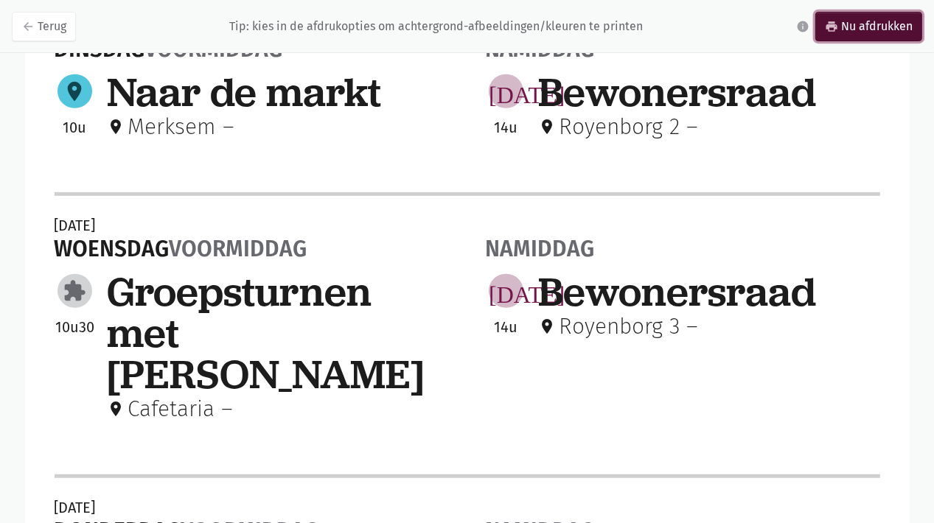
click at [853, 22] on link "print Nu afdrukken" at bounding box center [868, 26] width 107 height 29
